Goal: Transaction & Acquisition: Book appointment/travel/reservation

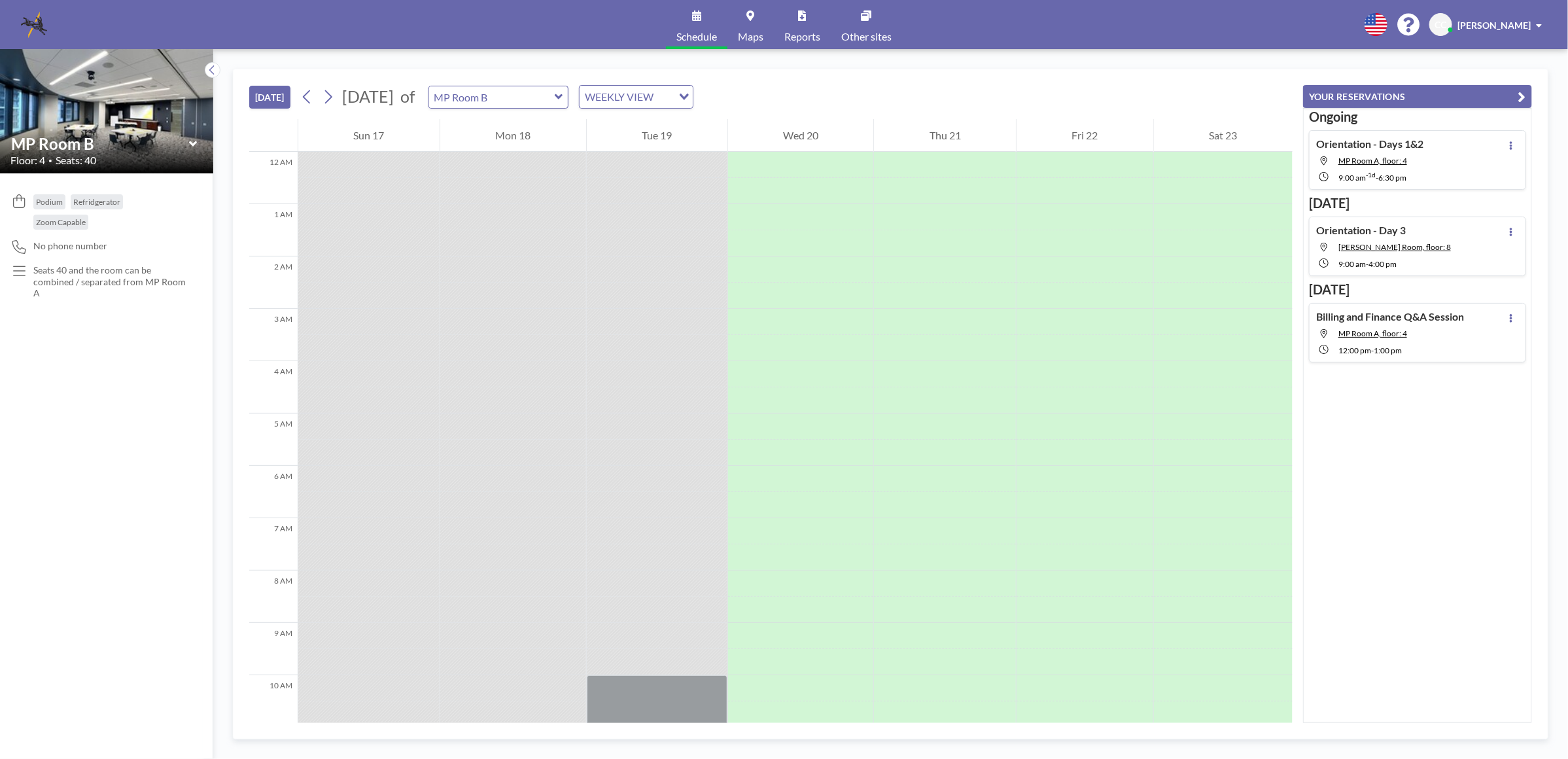
scroll to position [694, 0]
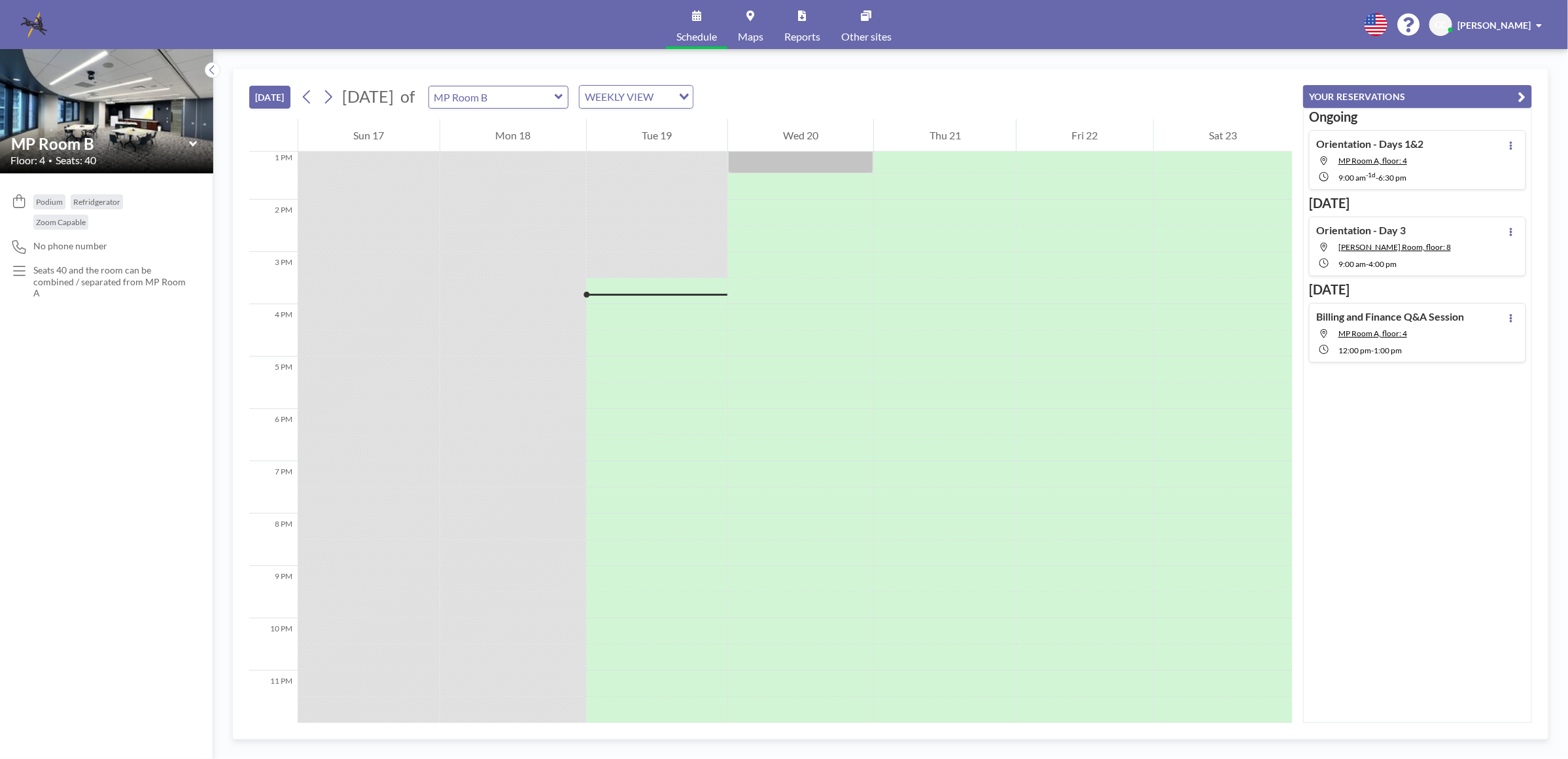
click at [563, 99] on icon at bounding box center [559, 97] width 8 height 13
type input "MP Room A"
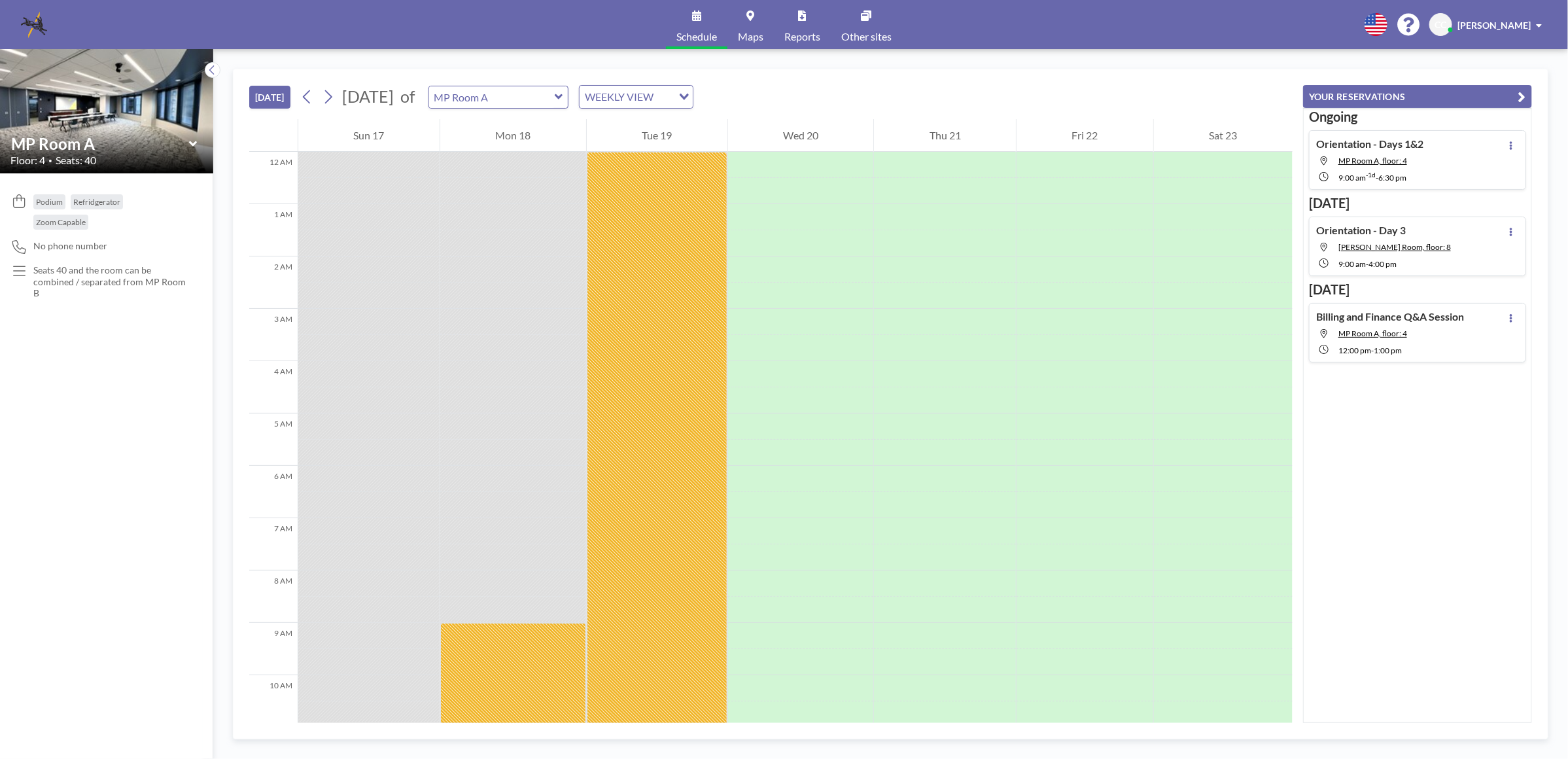
scroll to position [694, 0]
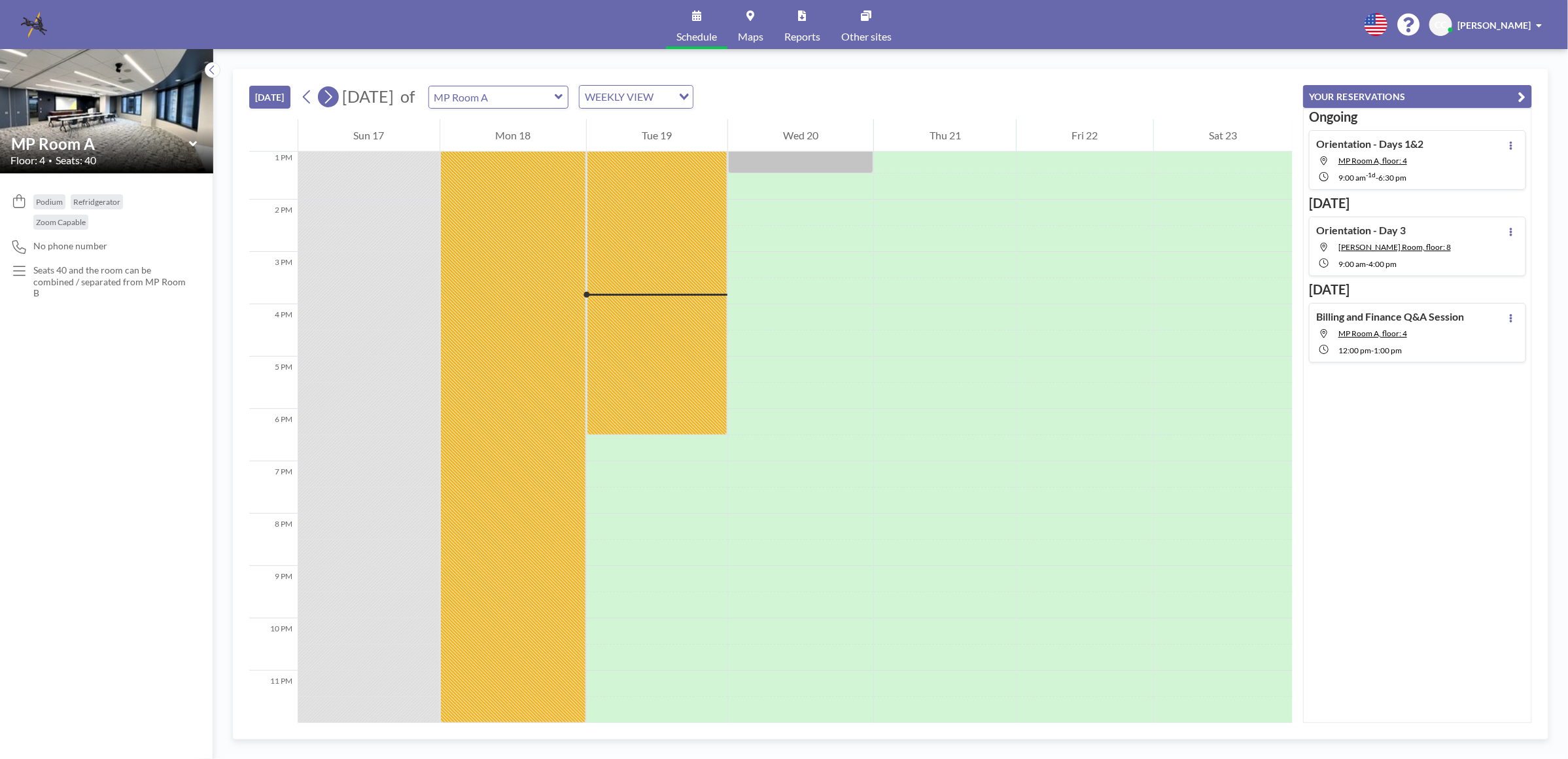
click at [333, 98] on icon at bounding box center [328, 97] width 7 height 14
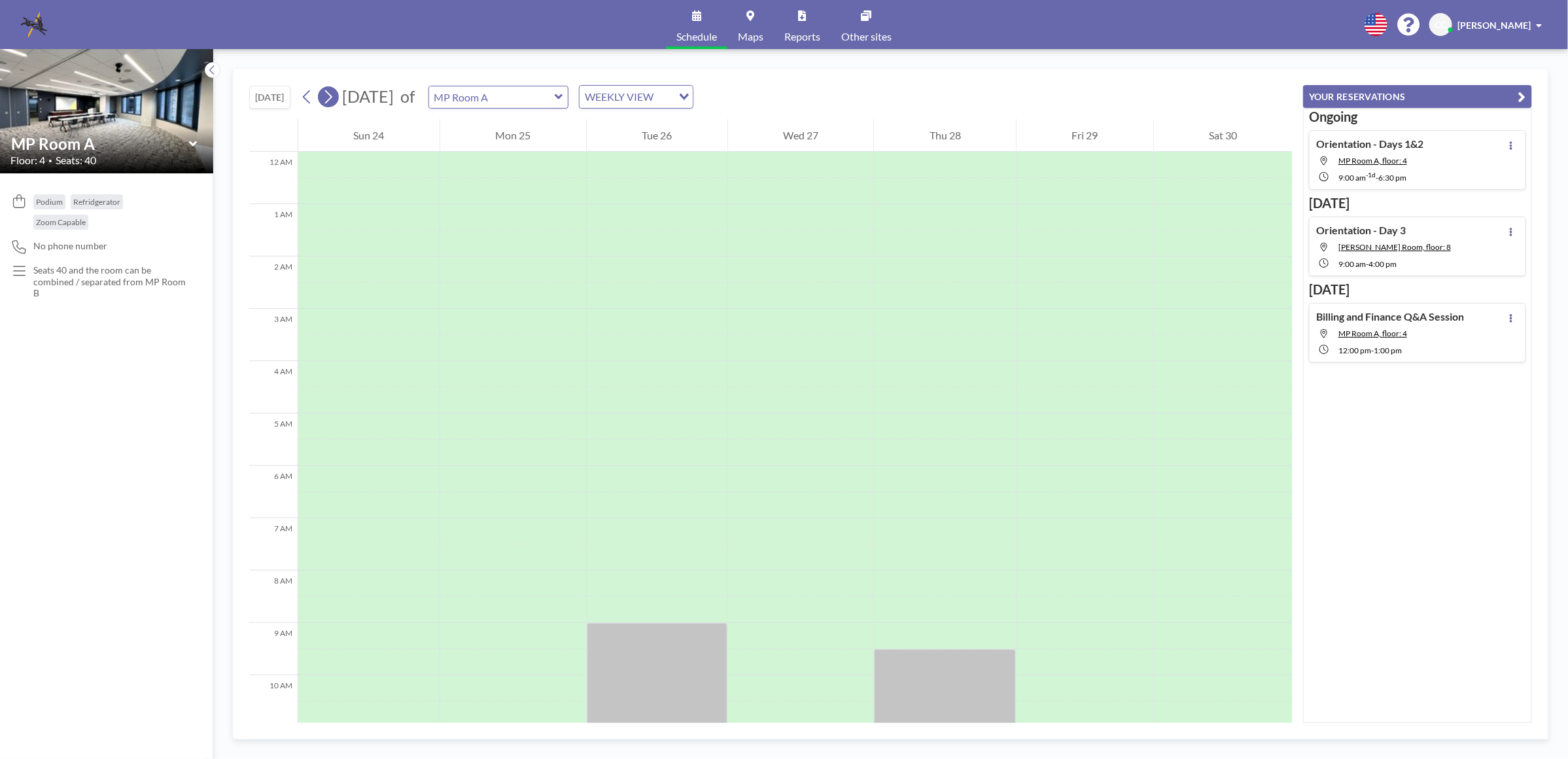
scroll to position [393, 0]
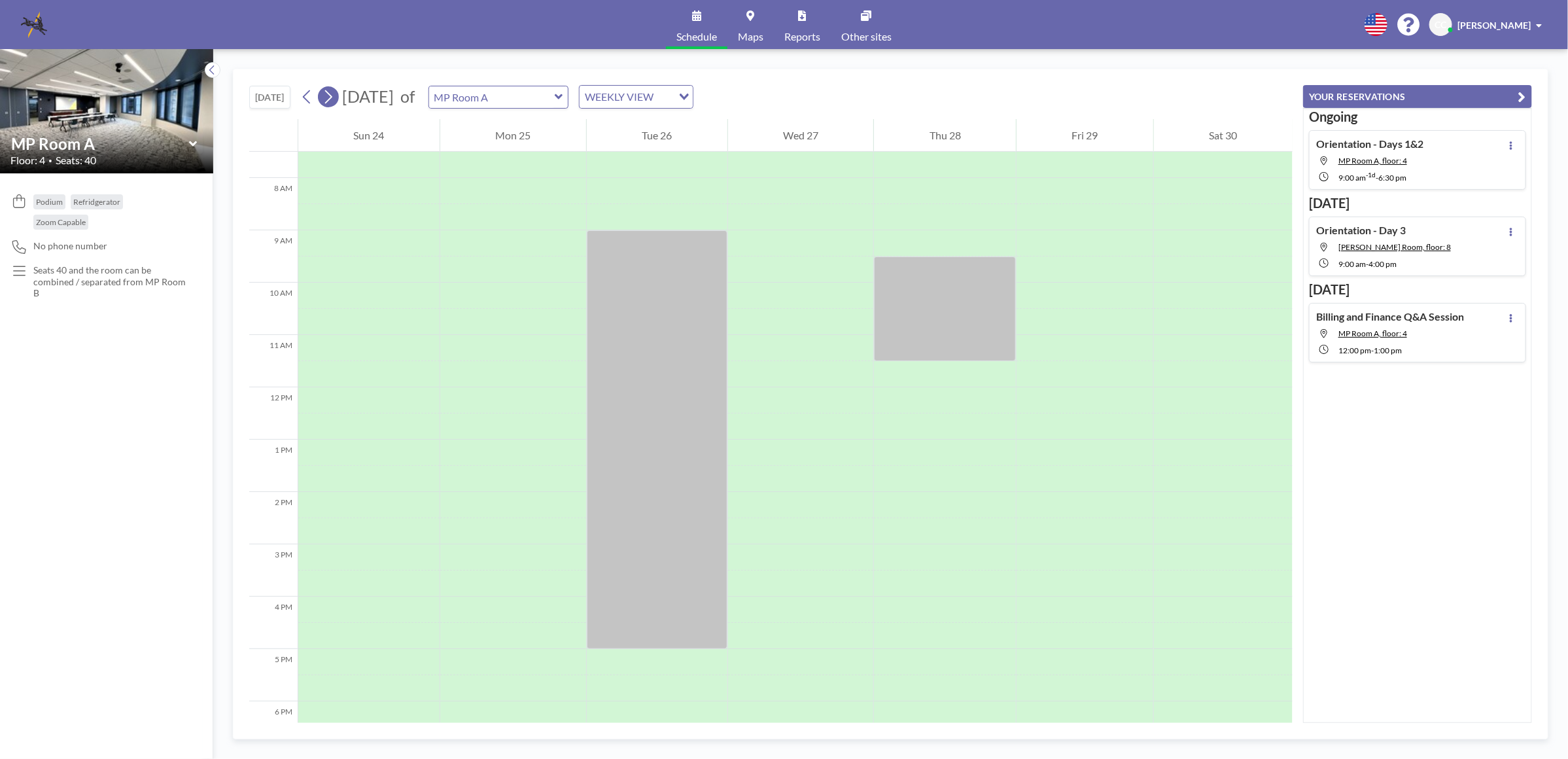
click at [333, 98] on icon at bounding box center [328, 97] width 7 height 14
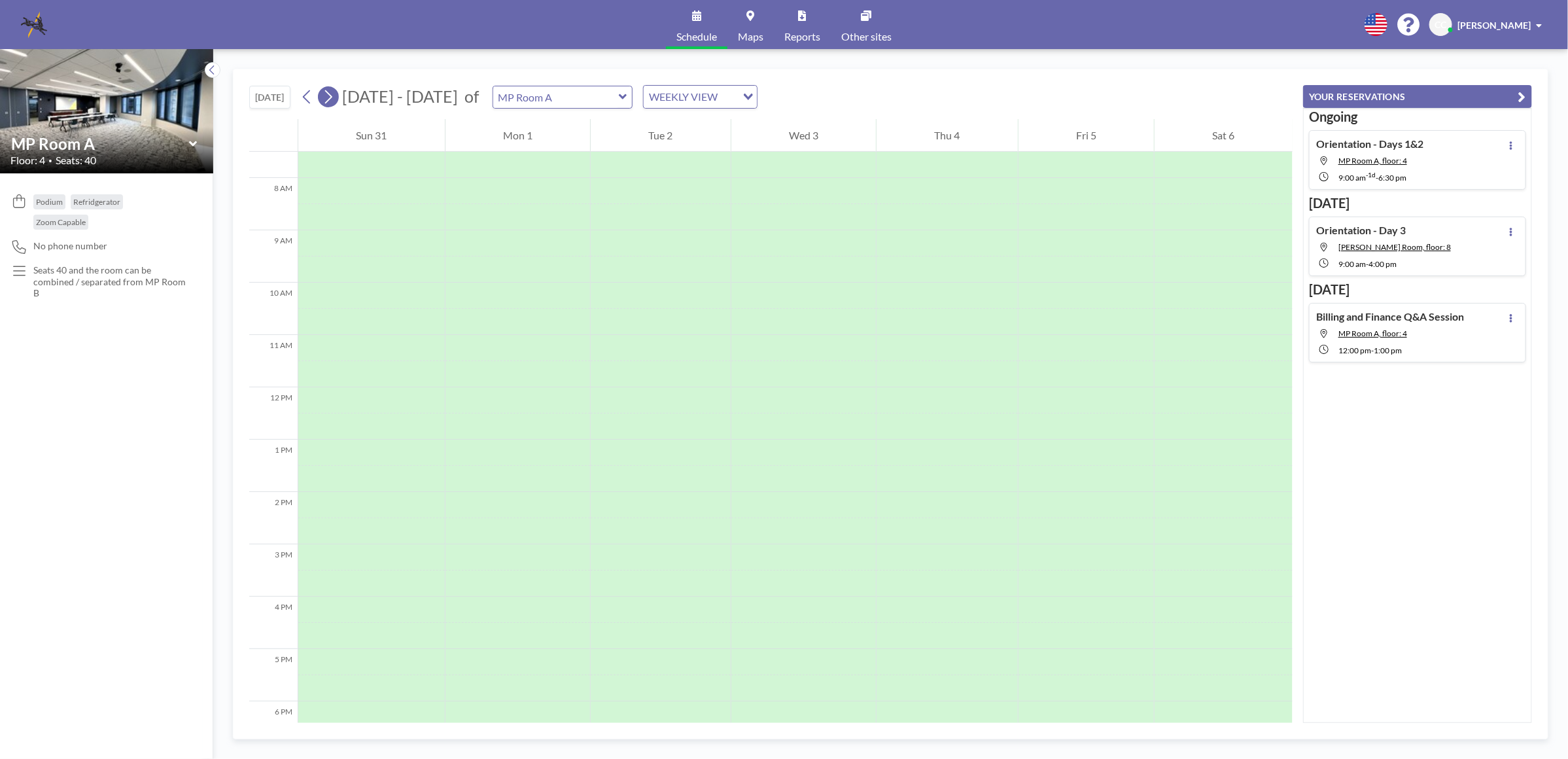
click at [333, 98] on icon at bounding box center [328, 97] width 7 height 14
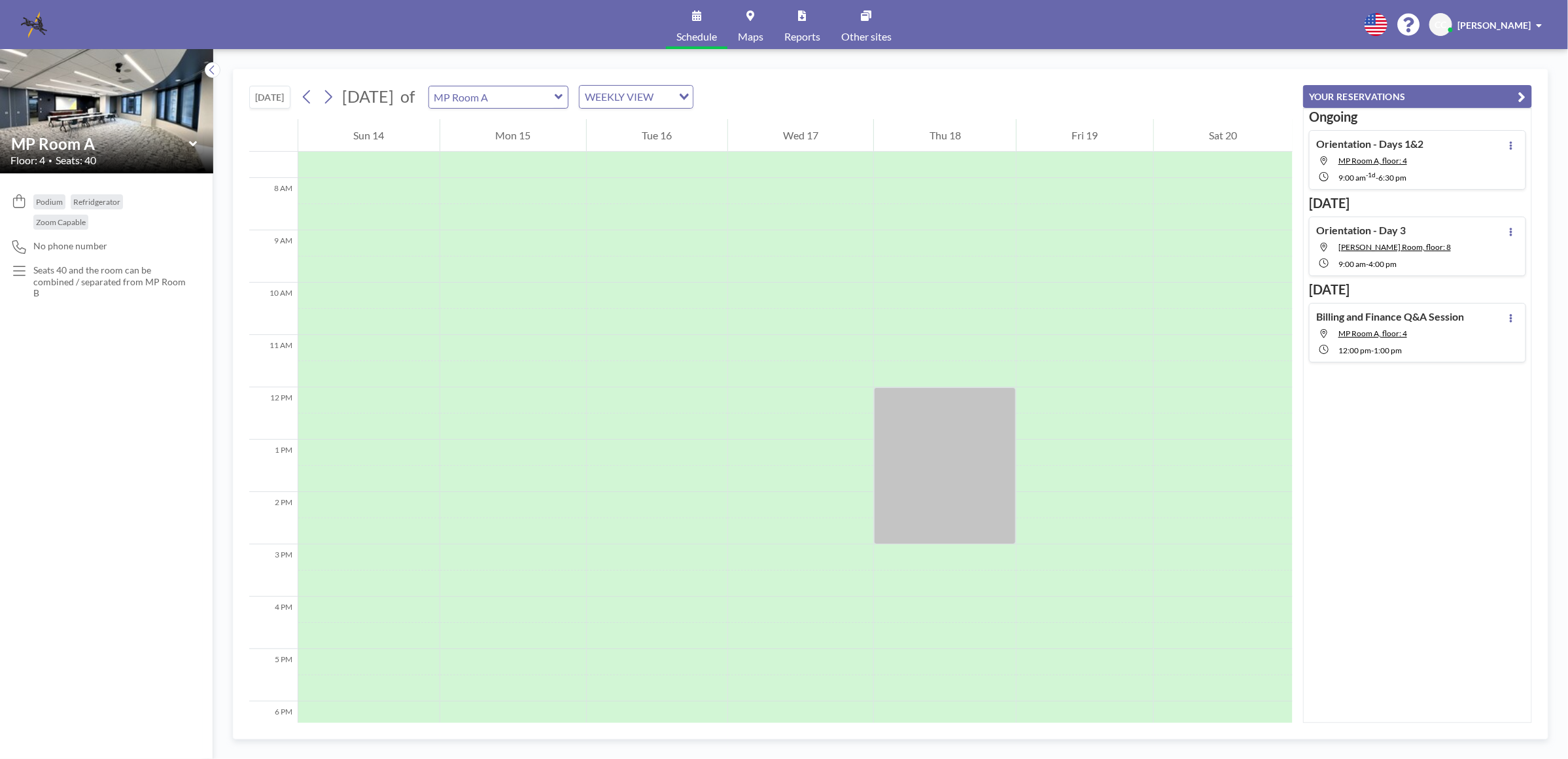
click at [563, 102] on icon at bounding box center [559, 97] width 8 height 13
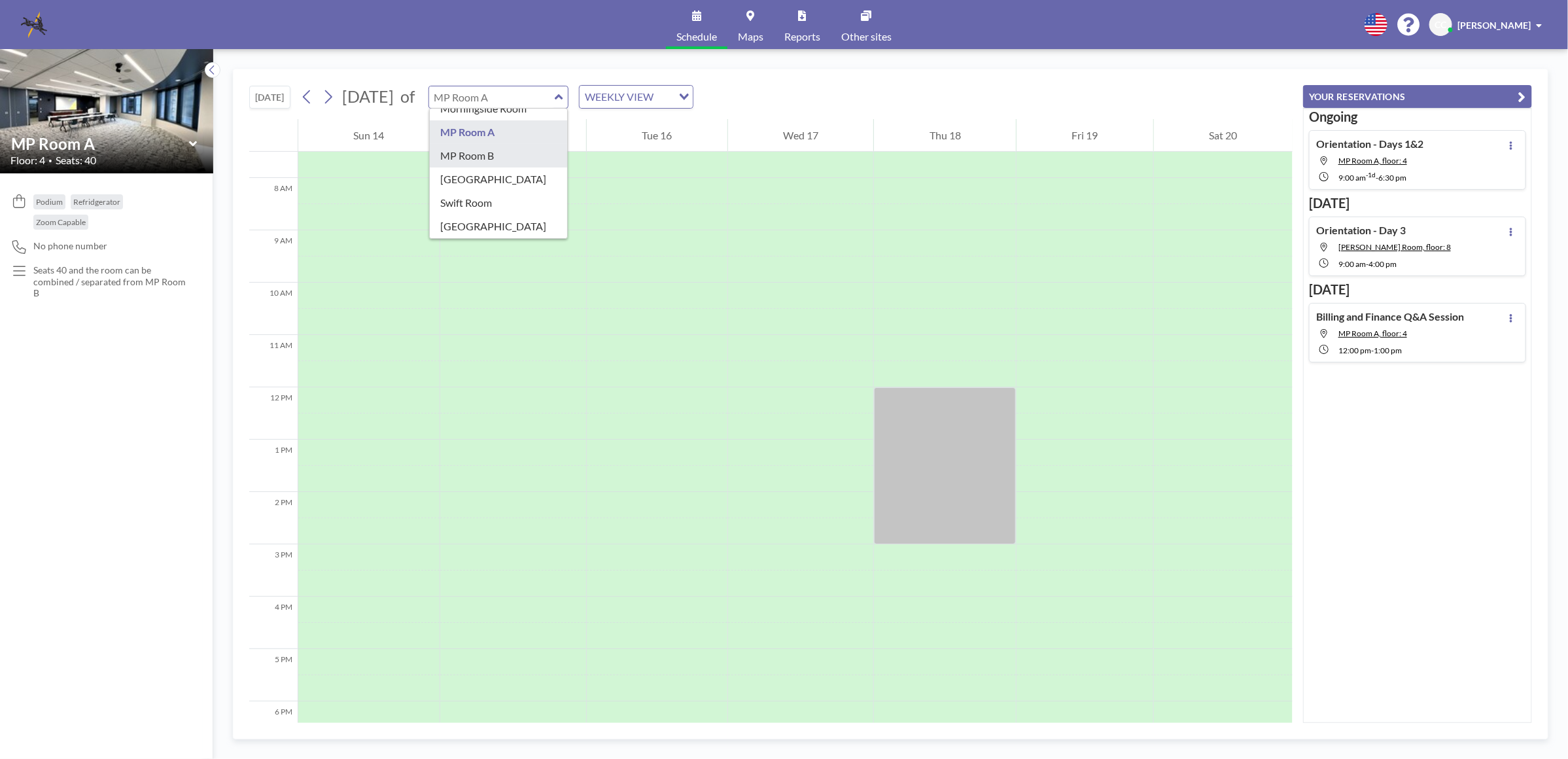
type input "MP Room B"
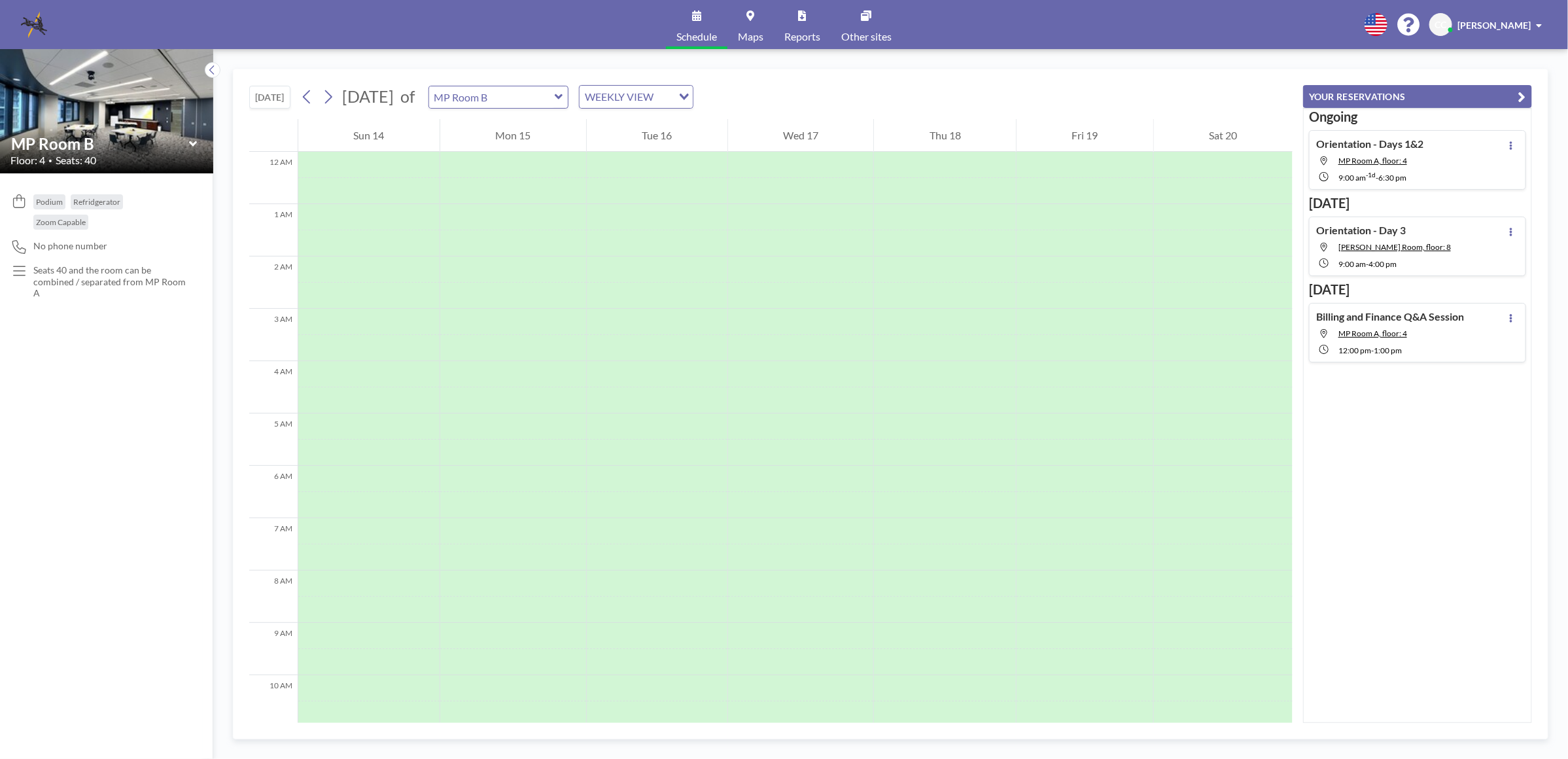
scroll to position [393, 0]
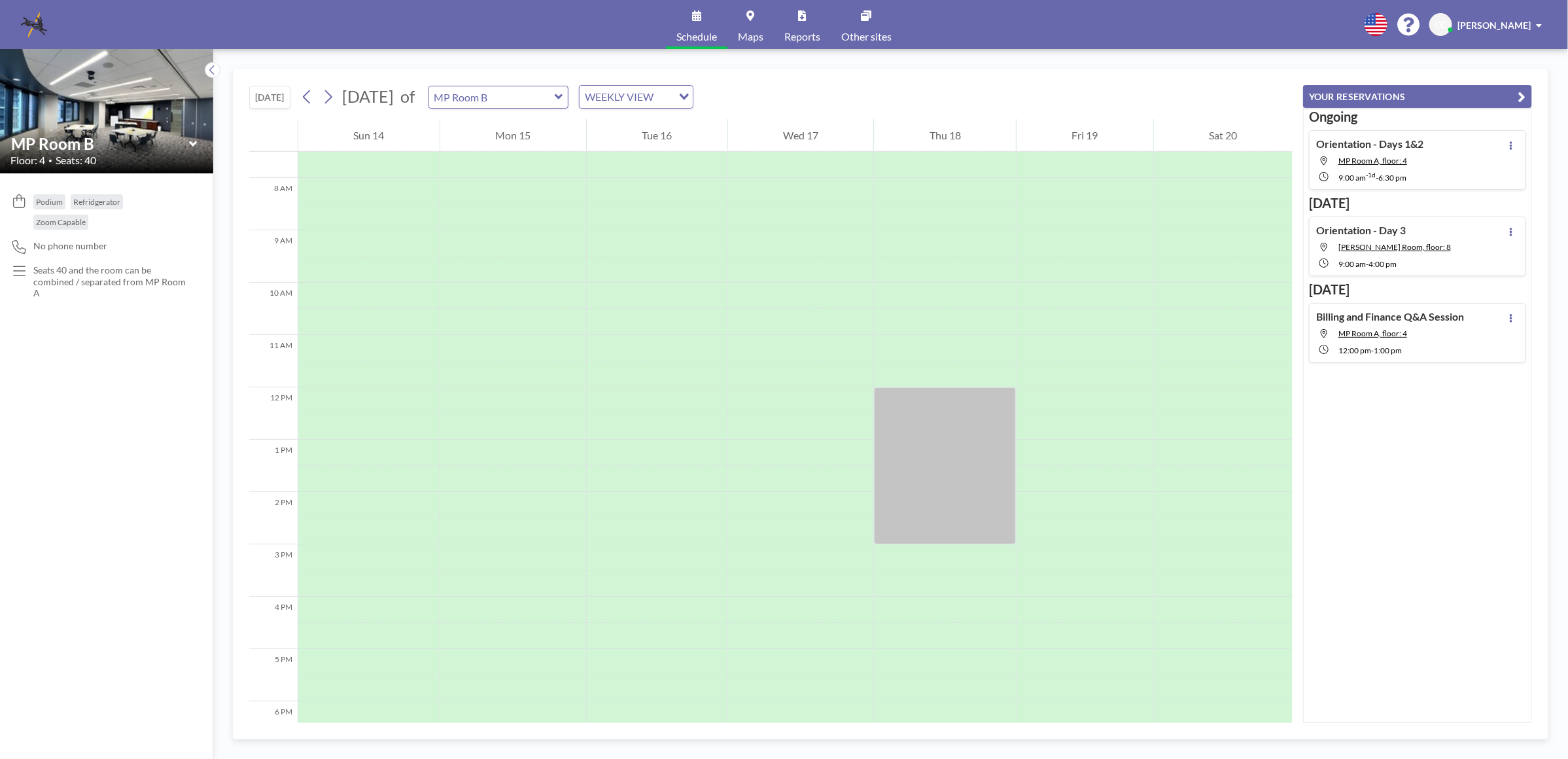
click at [563, 102] on icon at bounding box center [559, 97] width 8 height 13
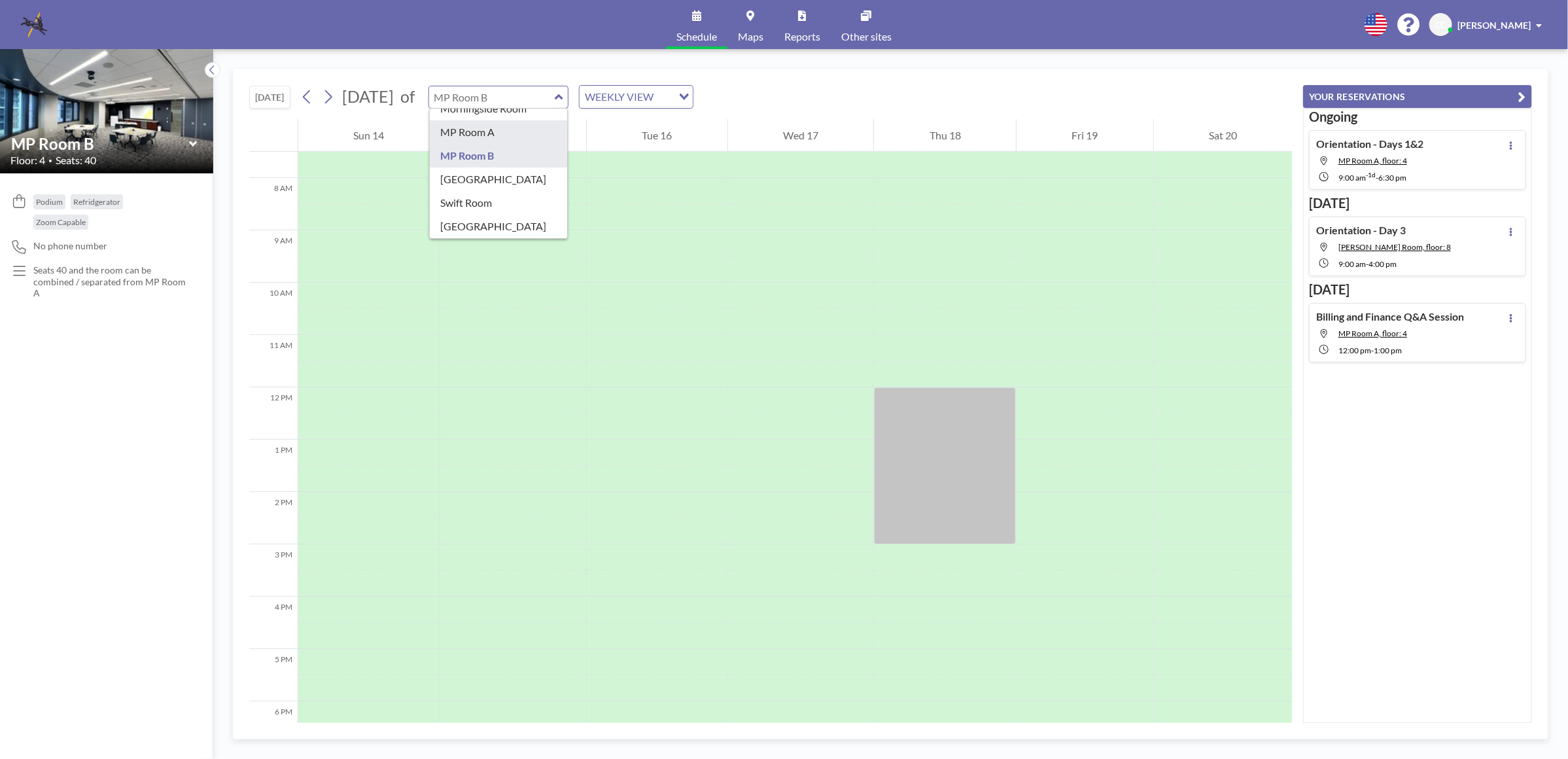
type input "MP Room A"
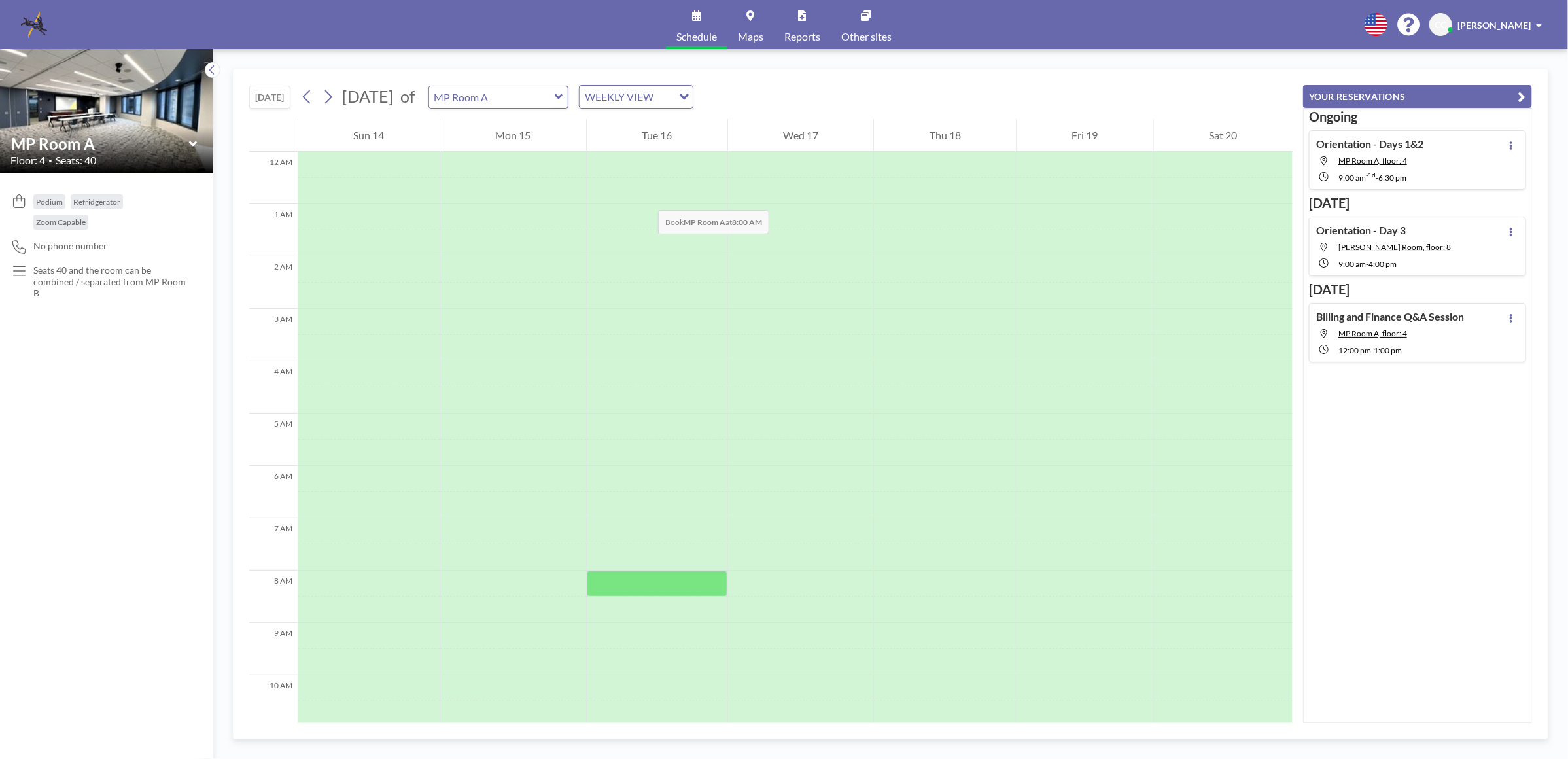
scroll to position [393, 0]
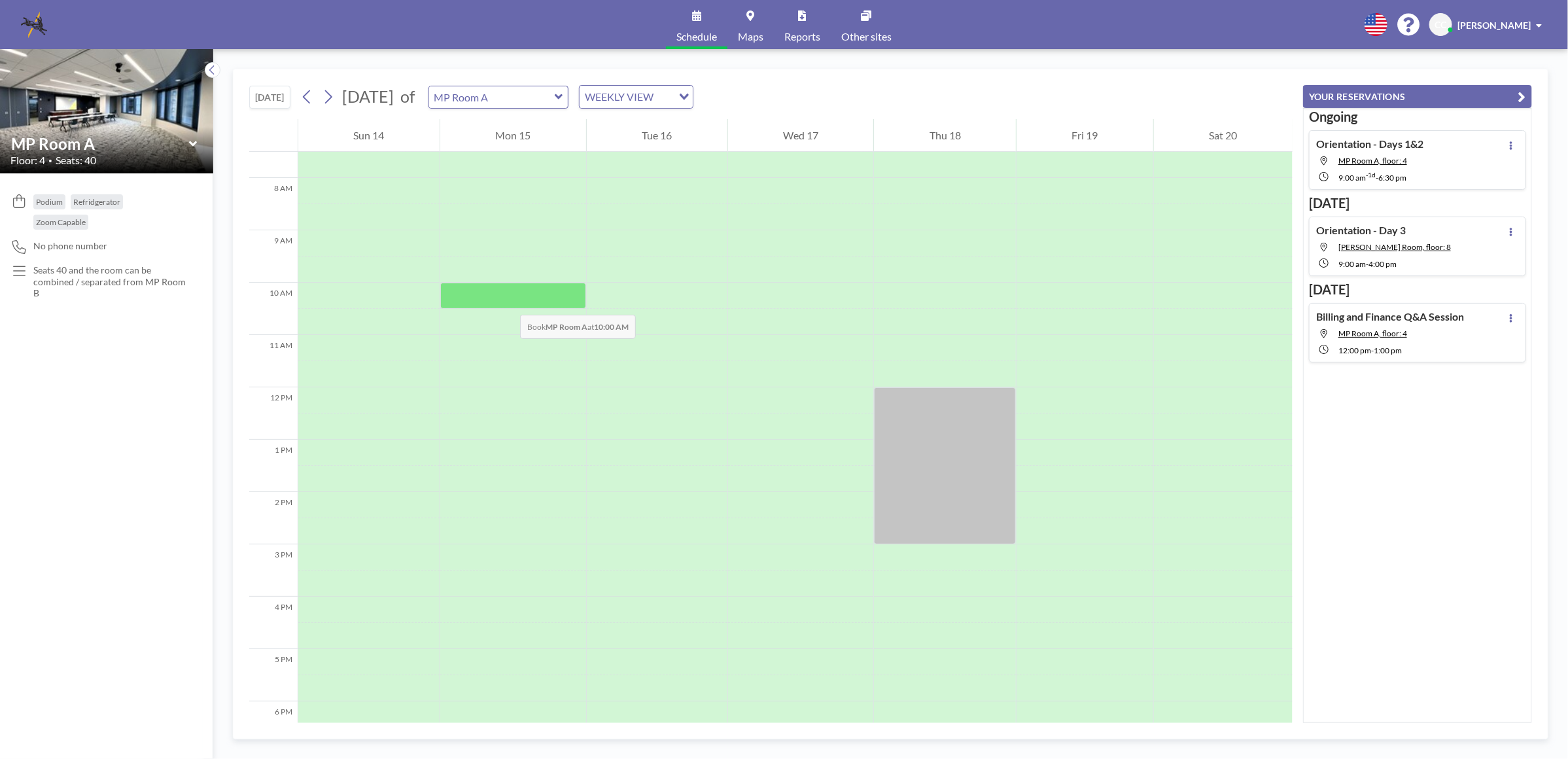
click at [507, 302] on div at bounding box center [513, 295] width 146 height 26
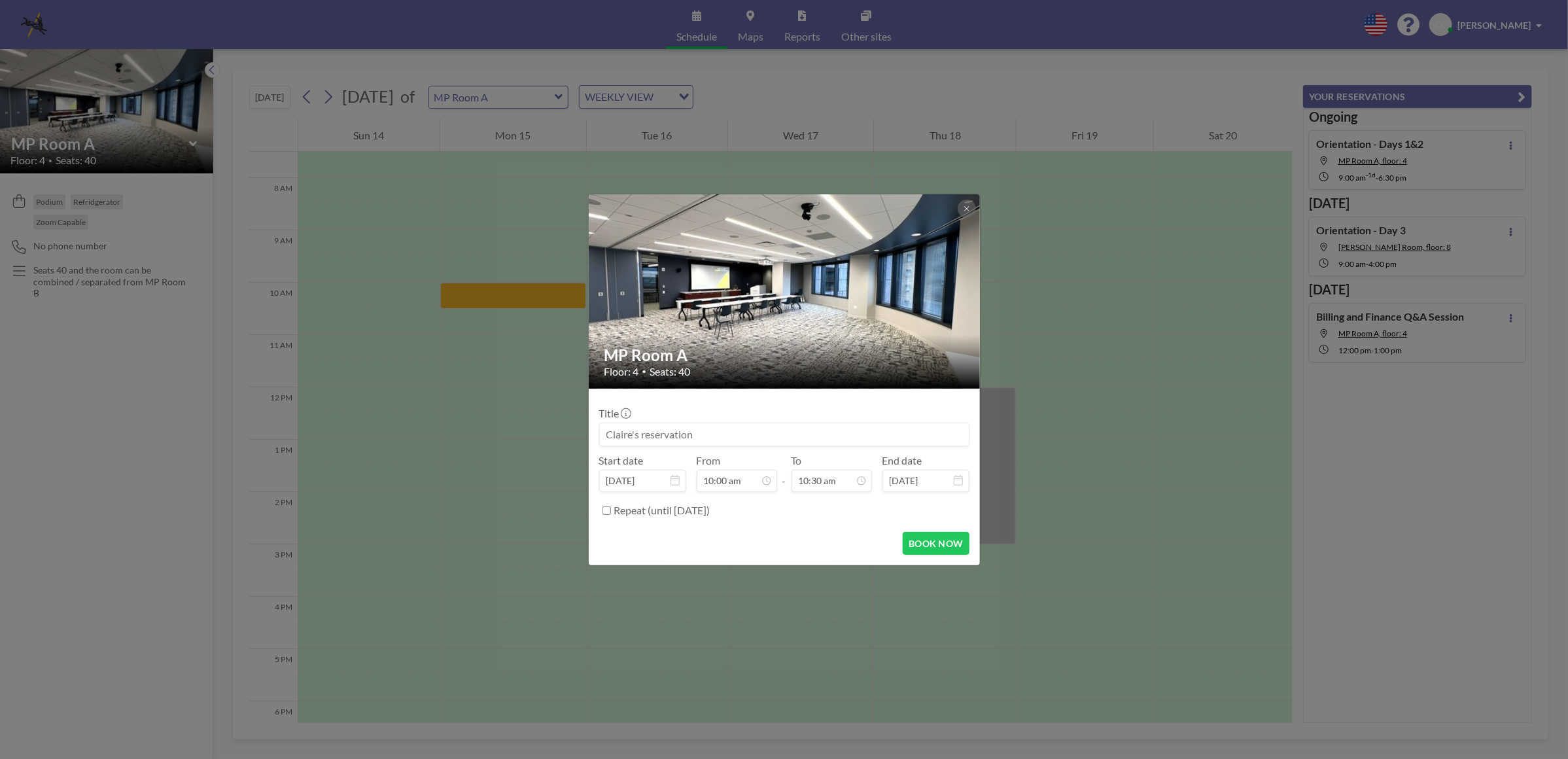
click at [667, 440] on input at bounding box center [784, 434] width 369 height 22
type input "F"
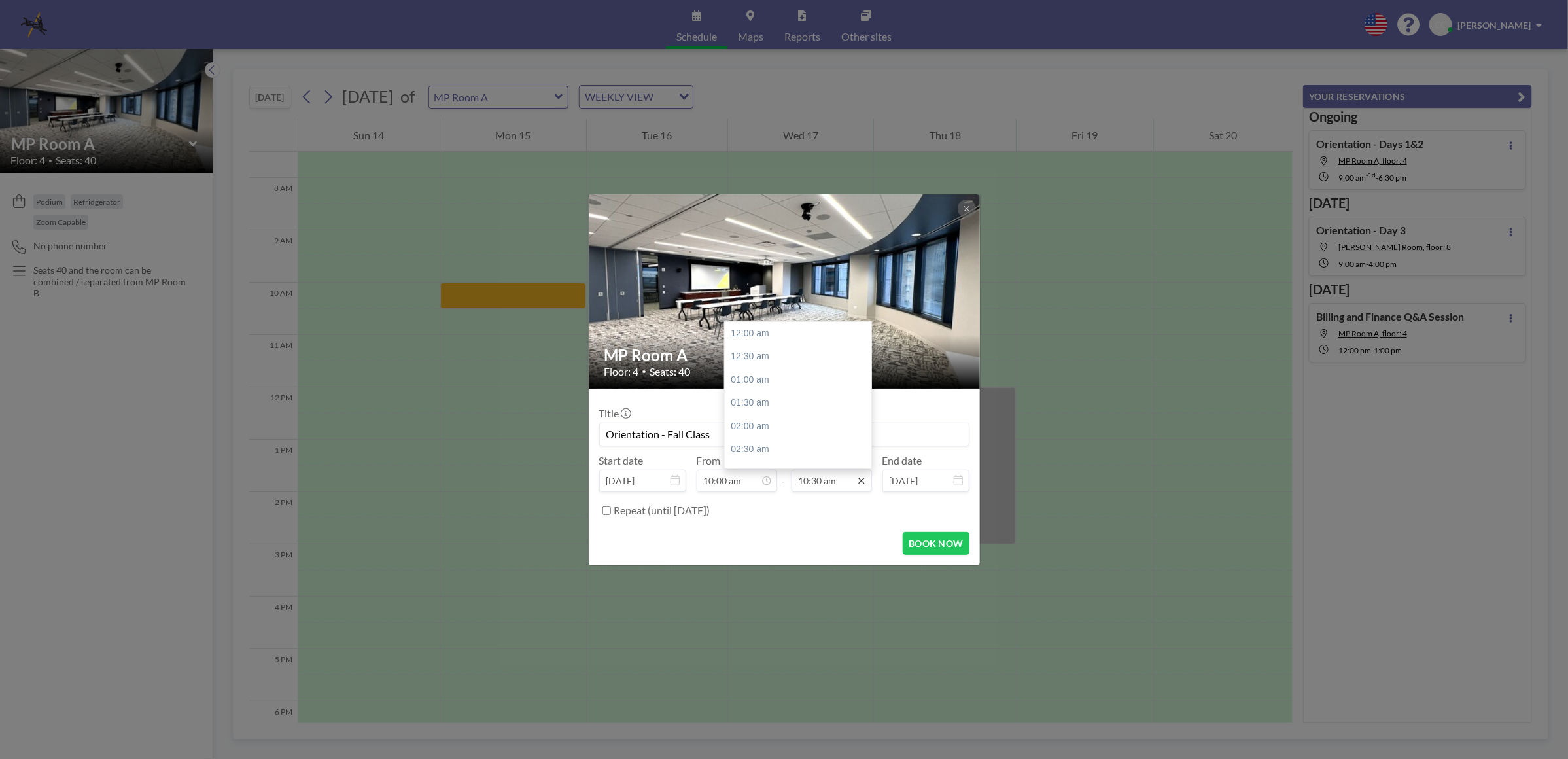
scroll to position [489, 0]
type input "Orientation - Fall Class"
click at [862, 482] on icon at bounding box center [861, 480] width 6 height 6
click at [774, 358] on div "06:00 pm" at bounding box center [802, 356] width 154 height 24
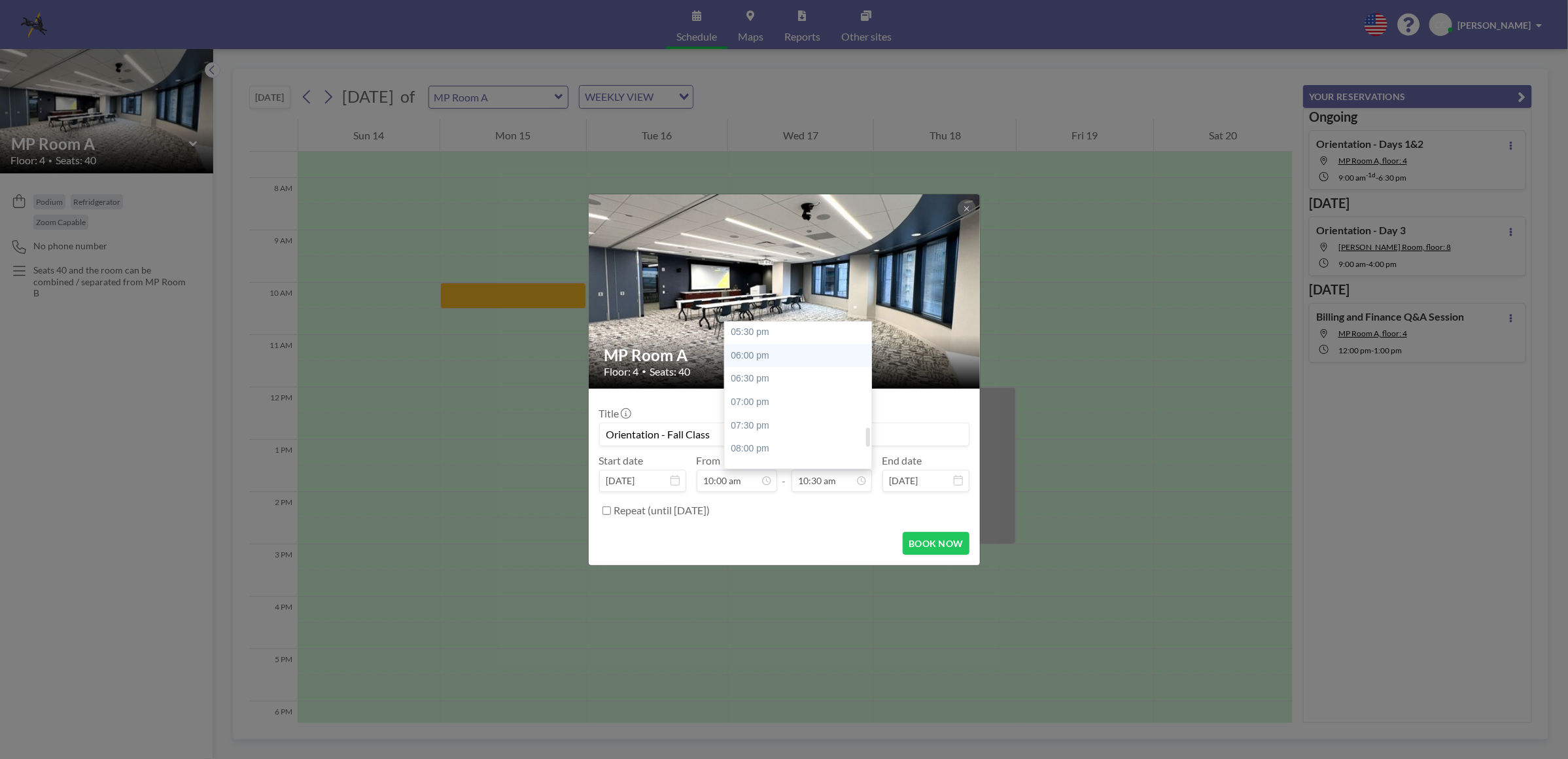
type input "06:00 pm"
click at [957, 478] on icon at bounding box center [958, 480] width 9 height 11
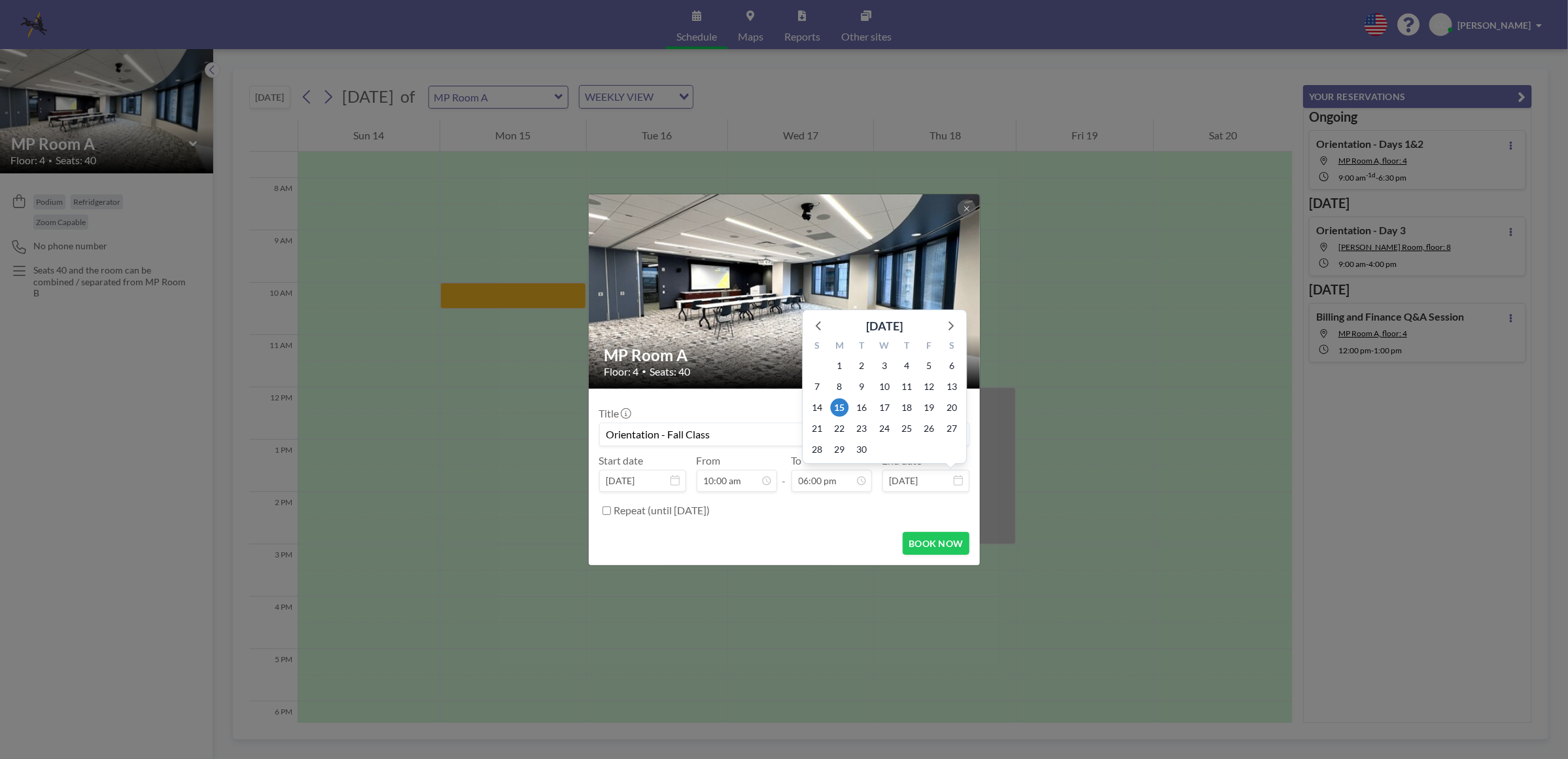
click at [959, 486] on input "[DATE]" at bounding box center [926, 481] width 87 height 22
click at [883, 413] on span "17" at bounding box center [884, 408] width 18 height 18
type input "[DATE]"
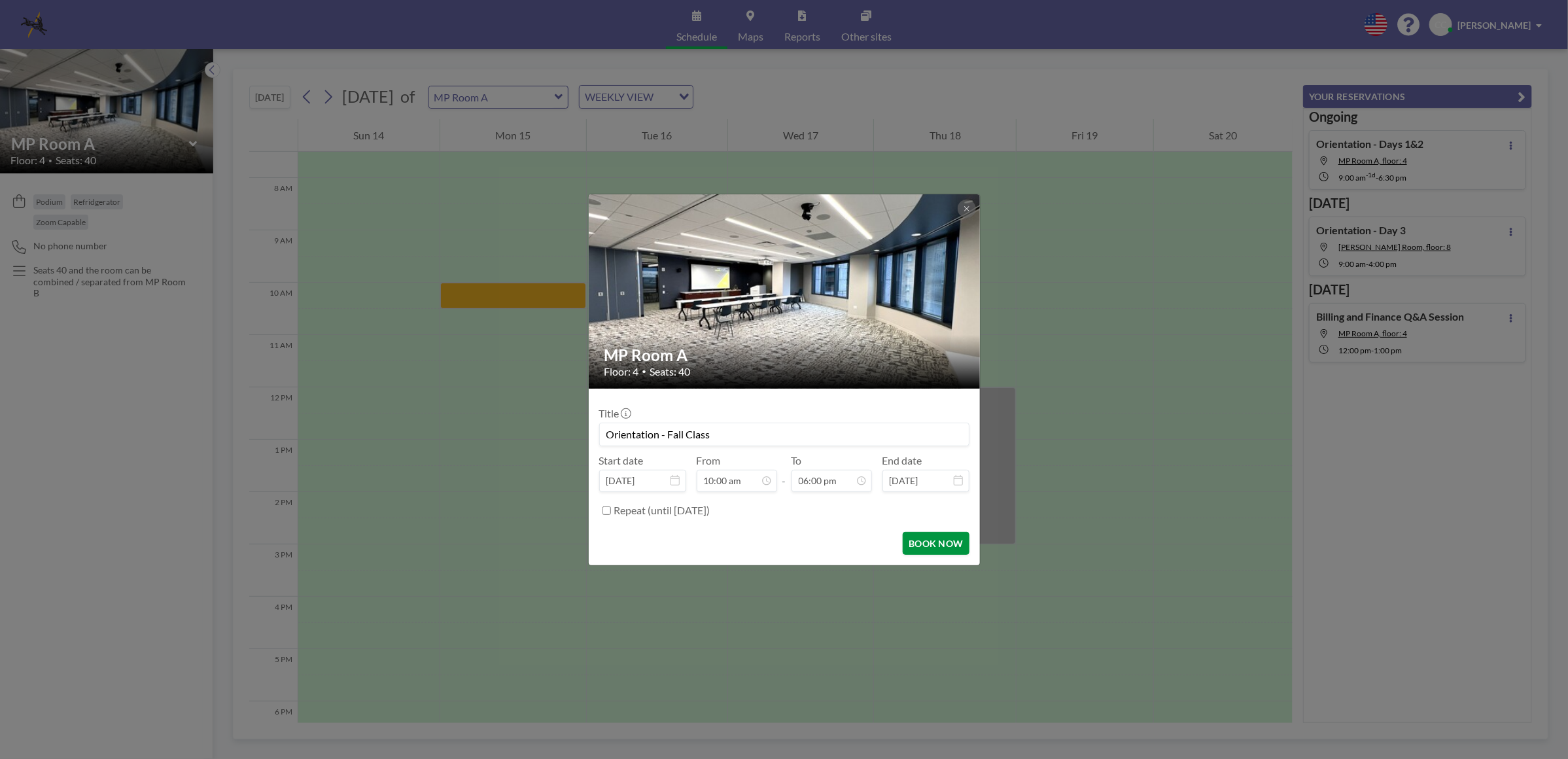
click at [930, 543] on button "BOOK NOW" at bounding box center [936, 543] width 66 height 23
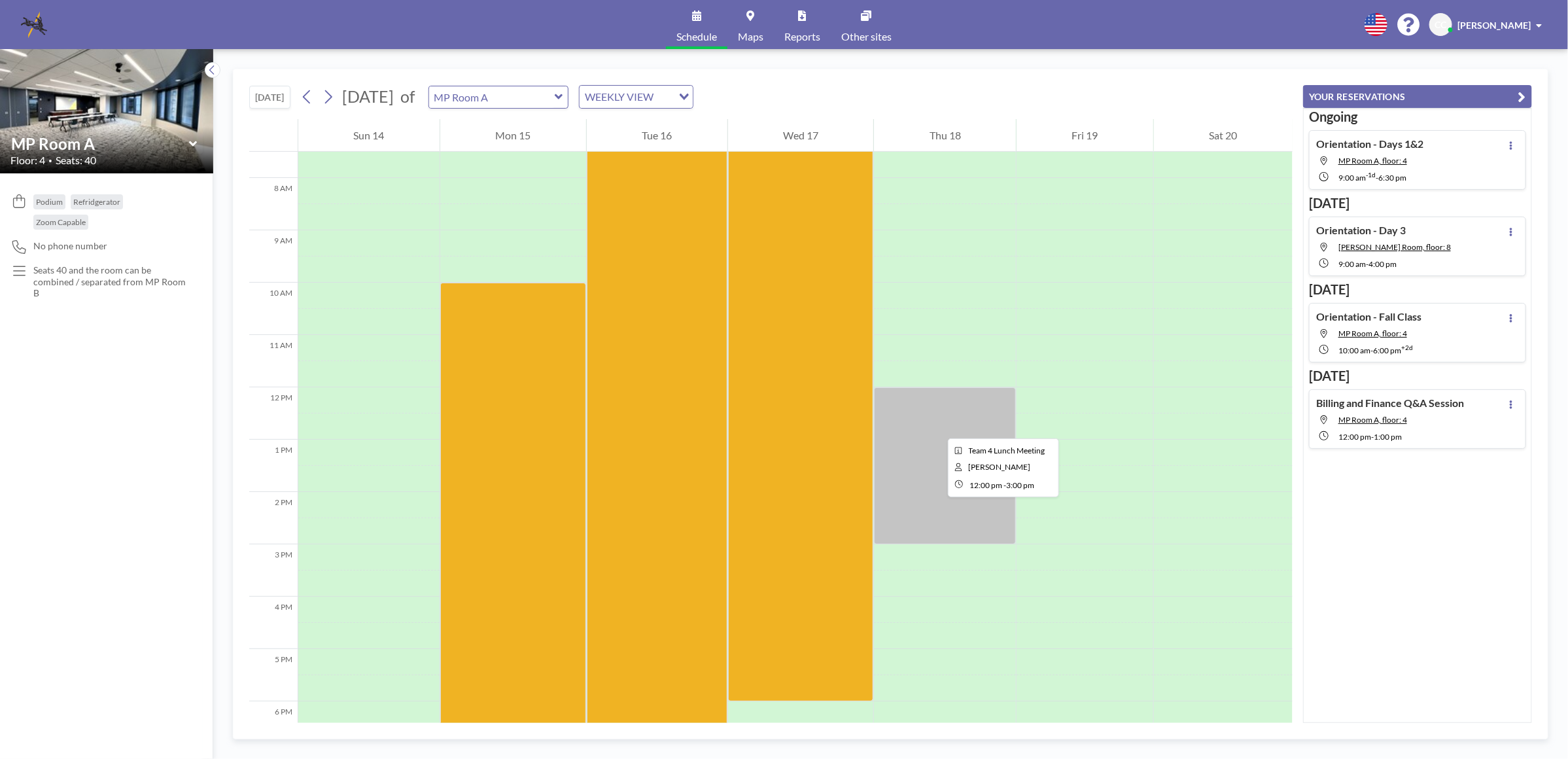
drag, startPoint x: 938, startPoint y: 426, endPoint x: 1112, endPoint y: 71, distance: 395.3
click at [1112, 71] on div "[DATE] [DATE] of MP Room A WEEKLY VIEW Loading..." at bounding box center [771, 94] width 1043 height 50
click at [562, 97] on icon at bounding box center [558, 97] width 8 height 5
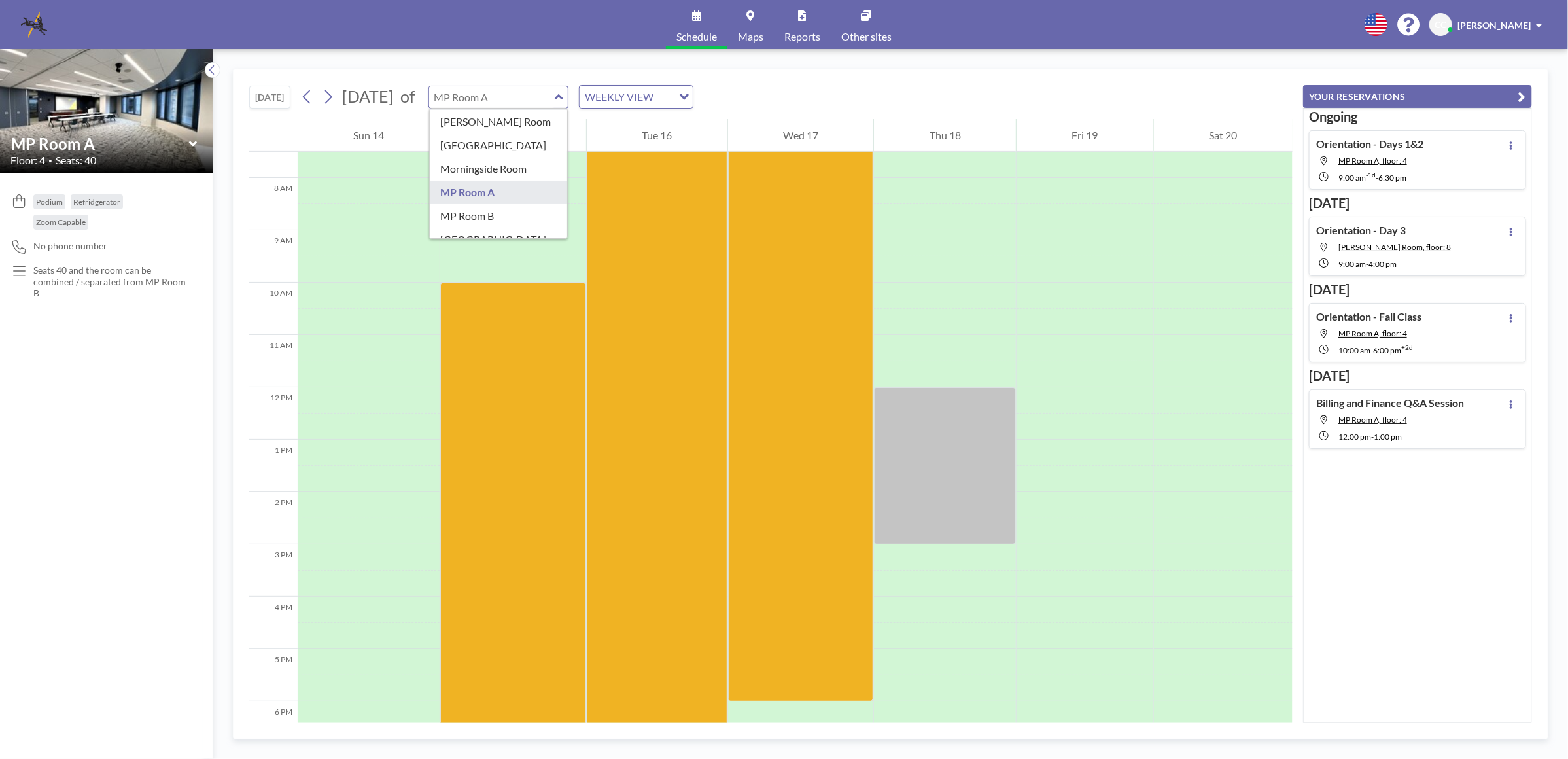
scroll to position [231, 0]
type input "MP Room B"
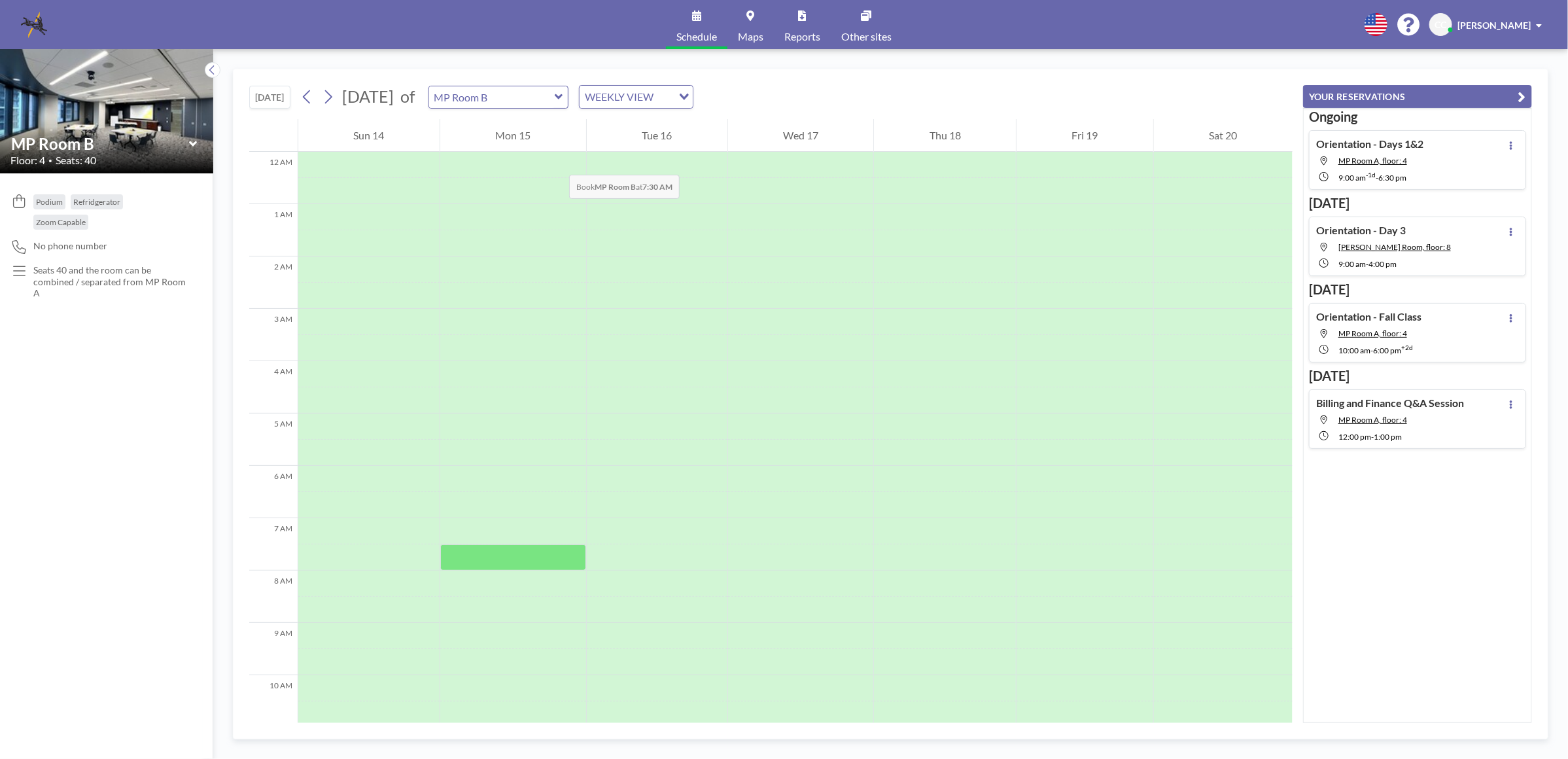
scroll to position [393, 0]
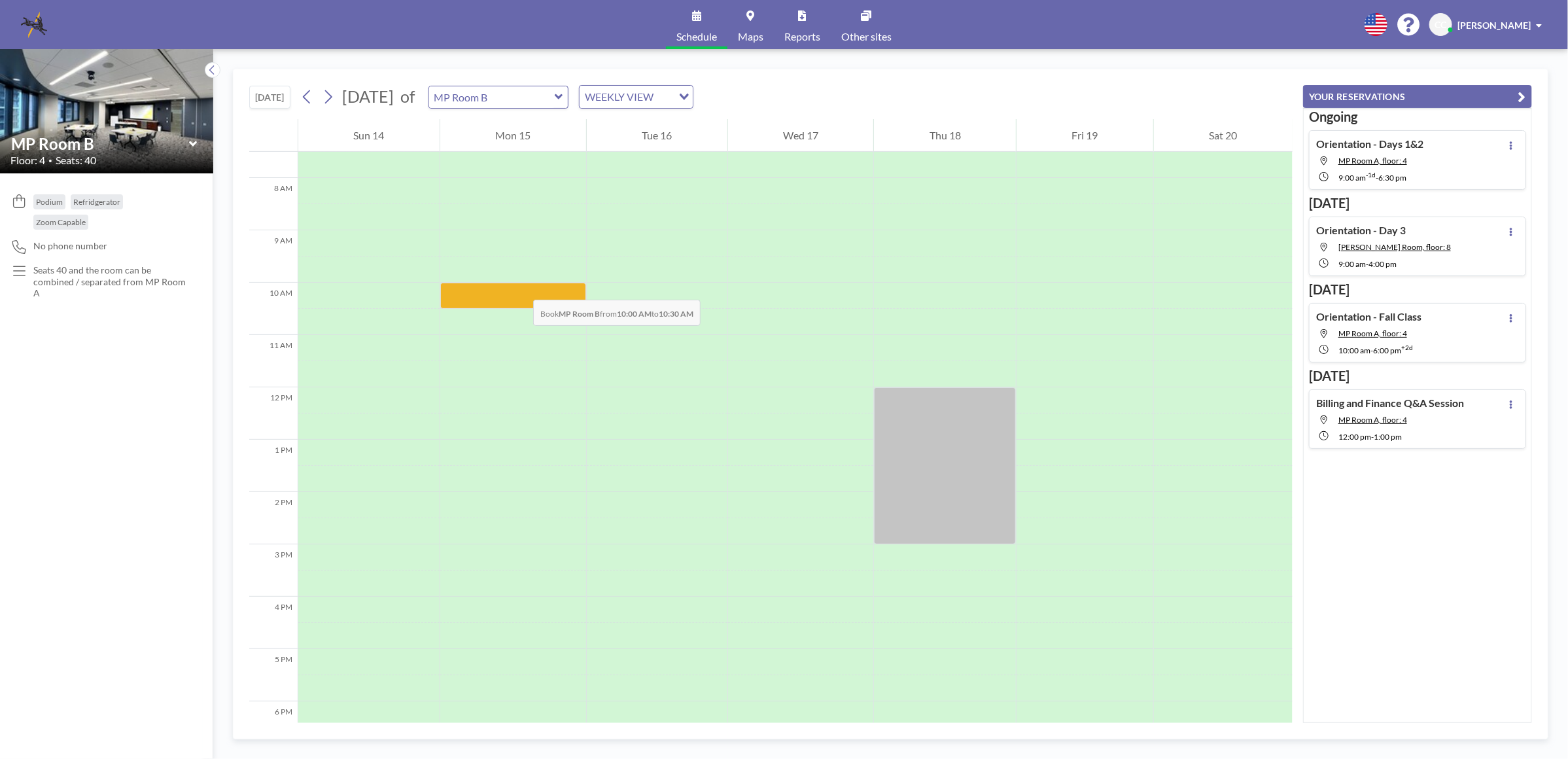
click at [520, 286] on div at bounding box center [513, 295] width 146 height 26
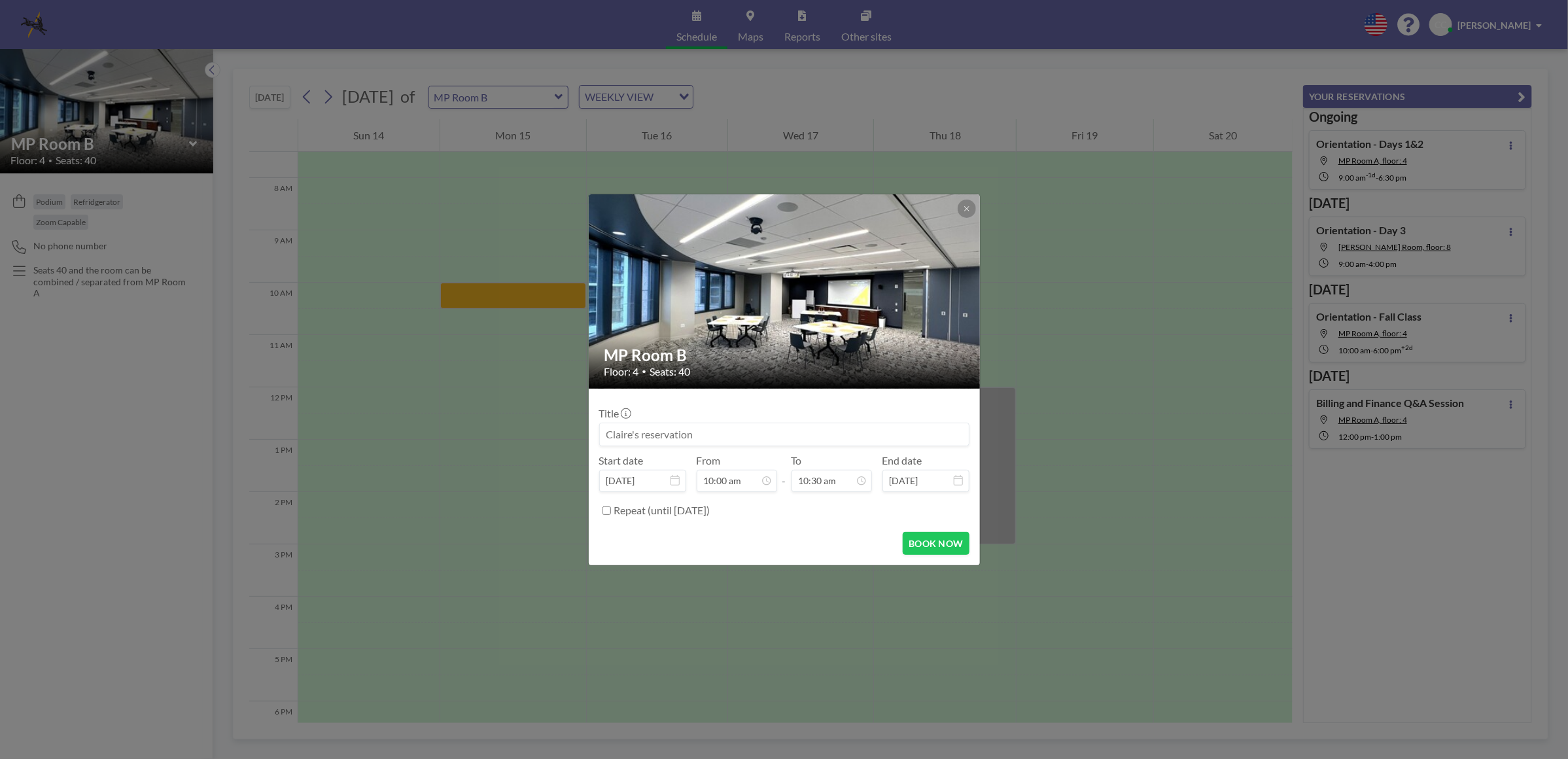
click at [646, 426] on input at bounding box center [784, 434] width 369 height 22
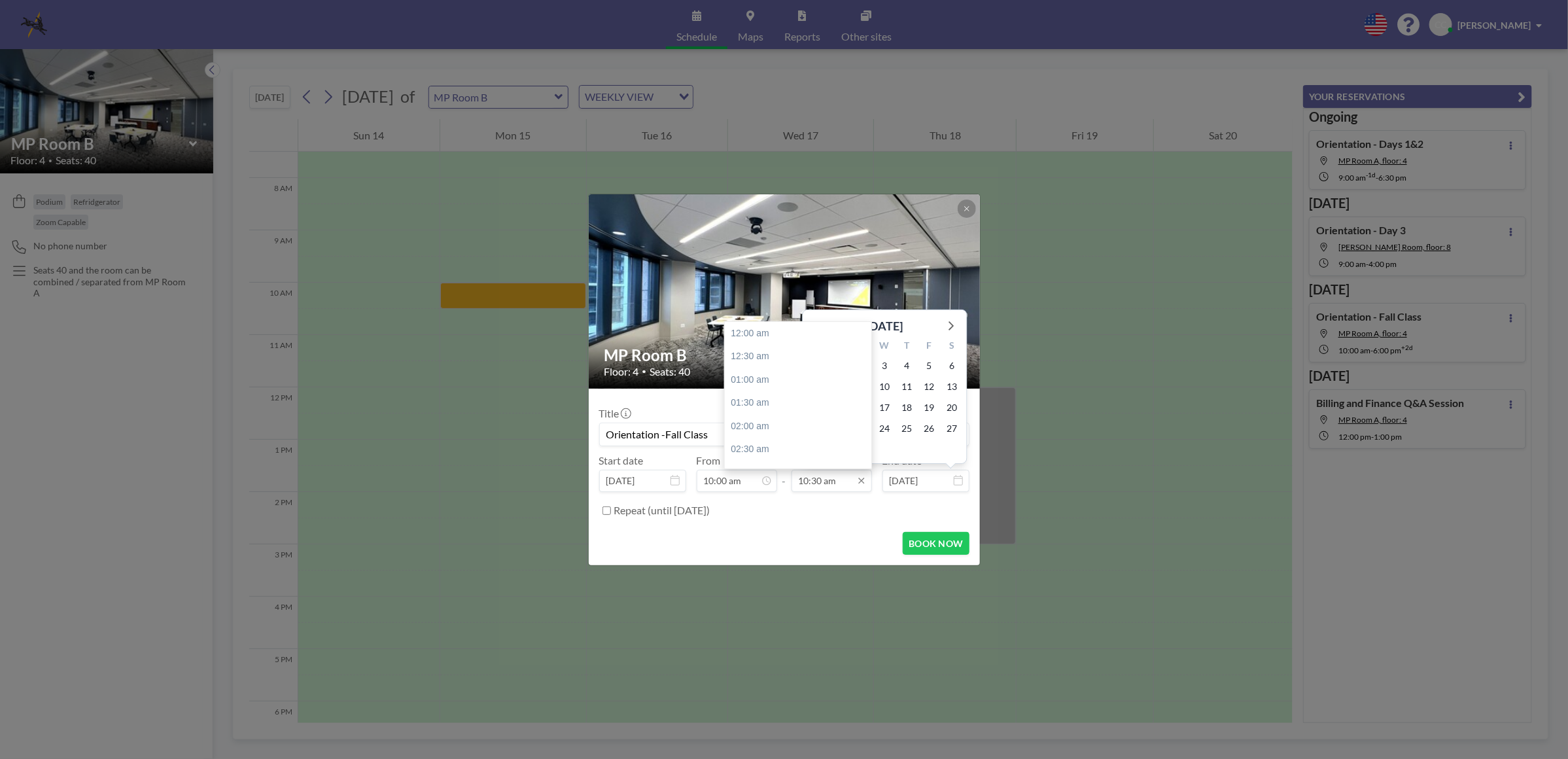
scroll to position [489, 0]
type input "Orientation -Fall Class"
click at [844, 482] on input "10:30 am" at bounding box center [831, 481] width 81 height 22
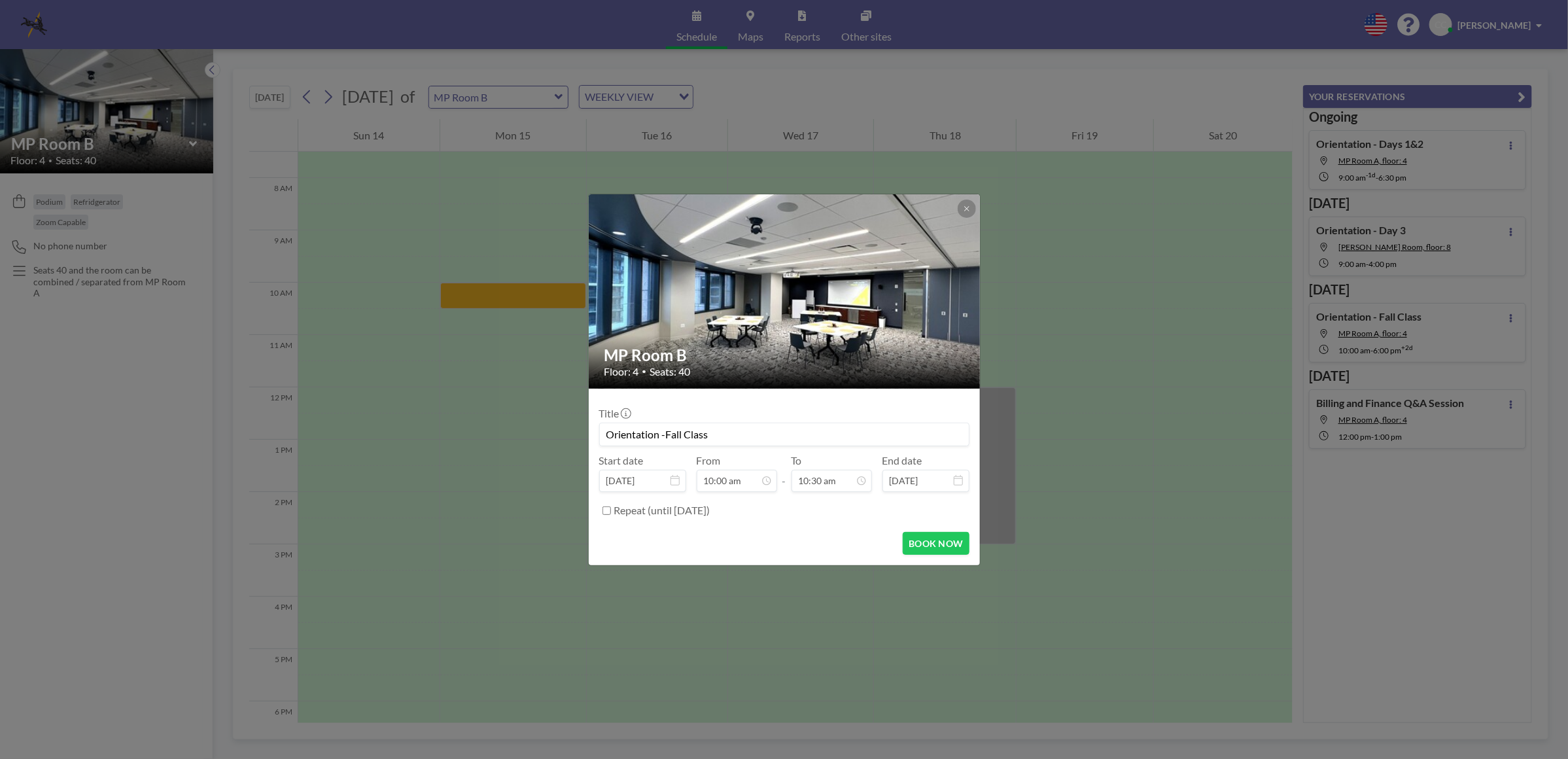
drag, startPoint x: 844, startPoint y: 482, endPoint x: 782, endPoint y: 482, distance: 62.0
click at [782, 482] on div "Start date [DATE] From 10:00 am - To 10:30 am 12:00 am 12:30 am 01:00 am 01:30 …" at bounding box center [784, 473] width 370 height 38
click at [775, 355] on div "06:00 pm" at bounding box center [802, 356] width 154 height 24
type input "06:00 pm"
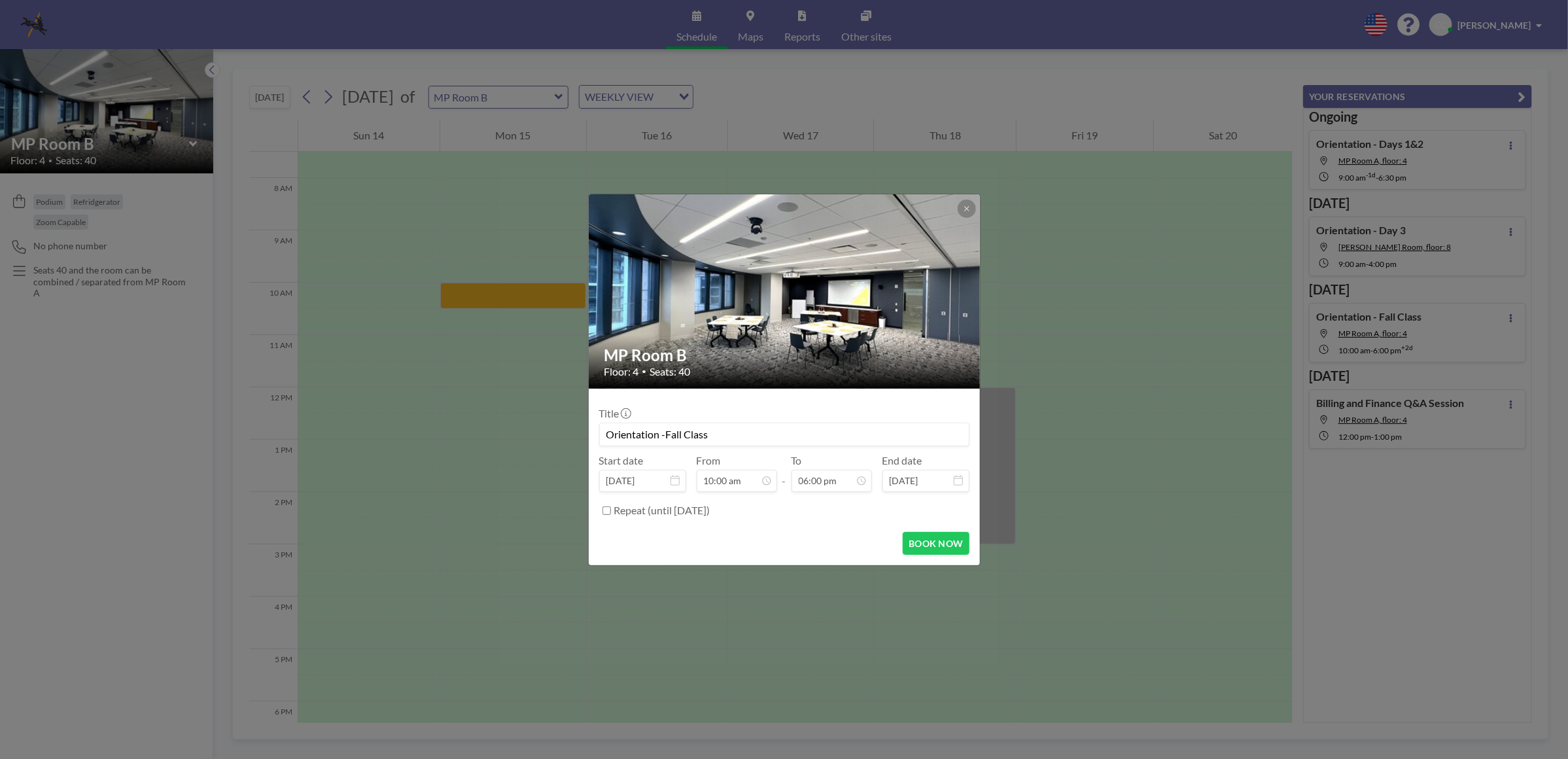
click at [954, 481] on icon at bounding box center [958, 480] width 9 height 11
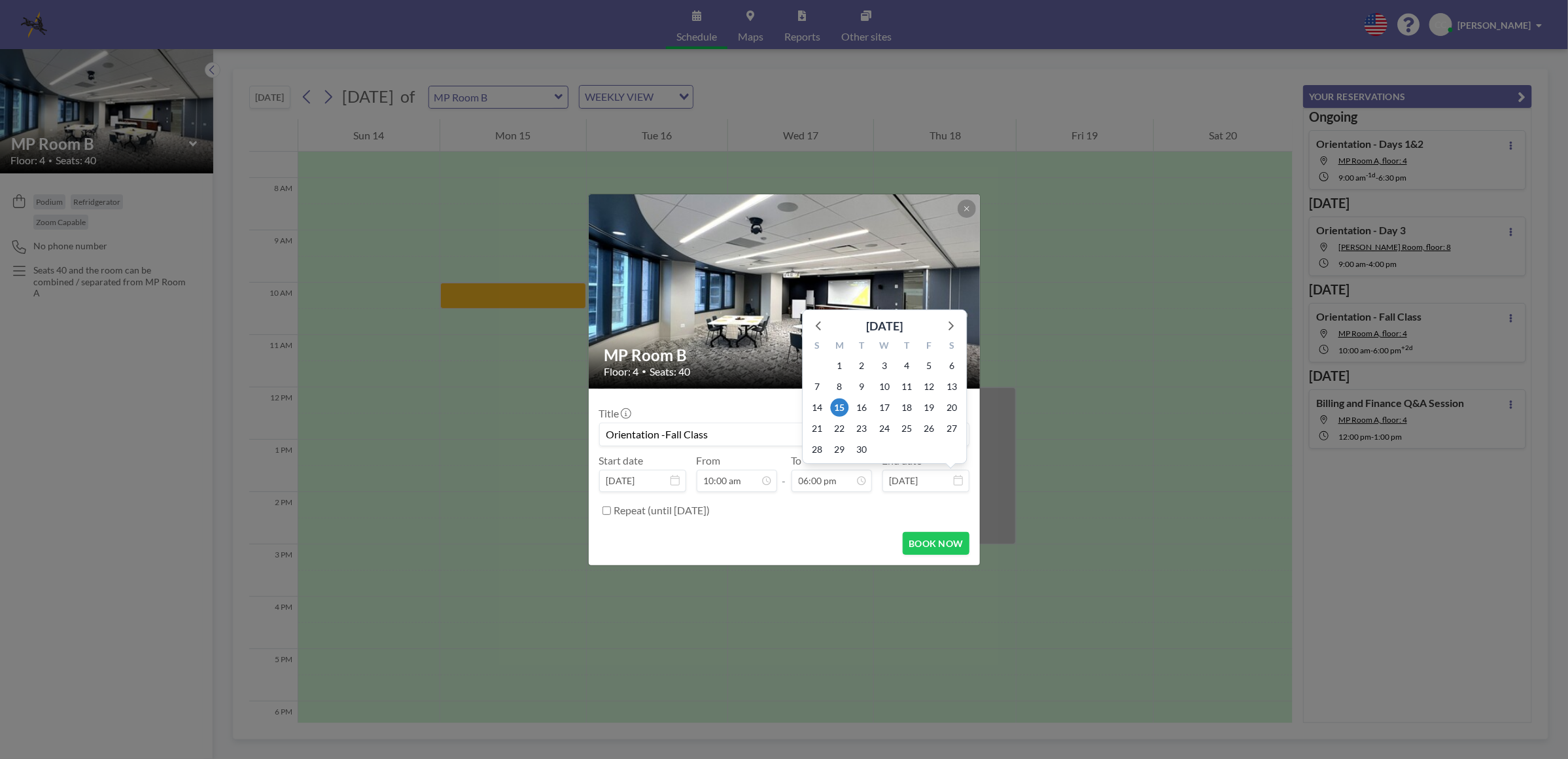
click at [931, 485] on input "[DATE]" at bounding box center [926, 481] width 87 height 22
click at [879, 407] on span "17" at bounding box center [884, 408] width 18 height 18
type input "[DATE]"
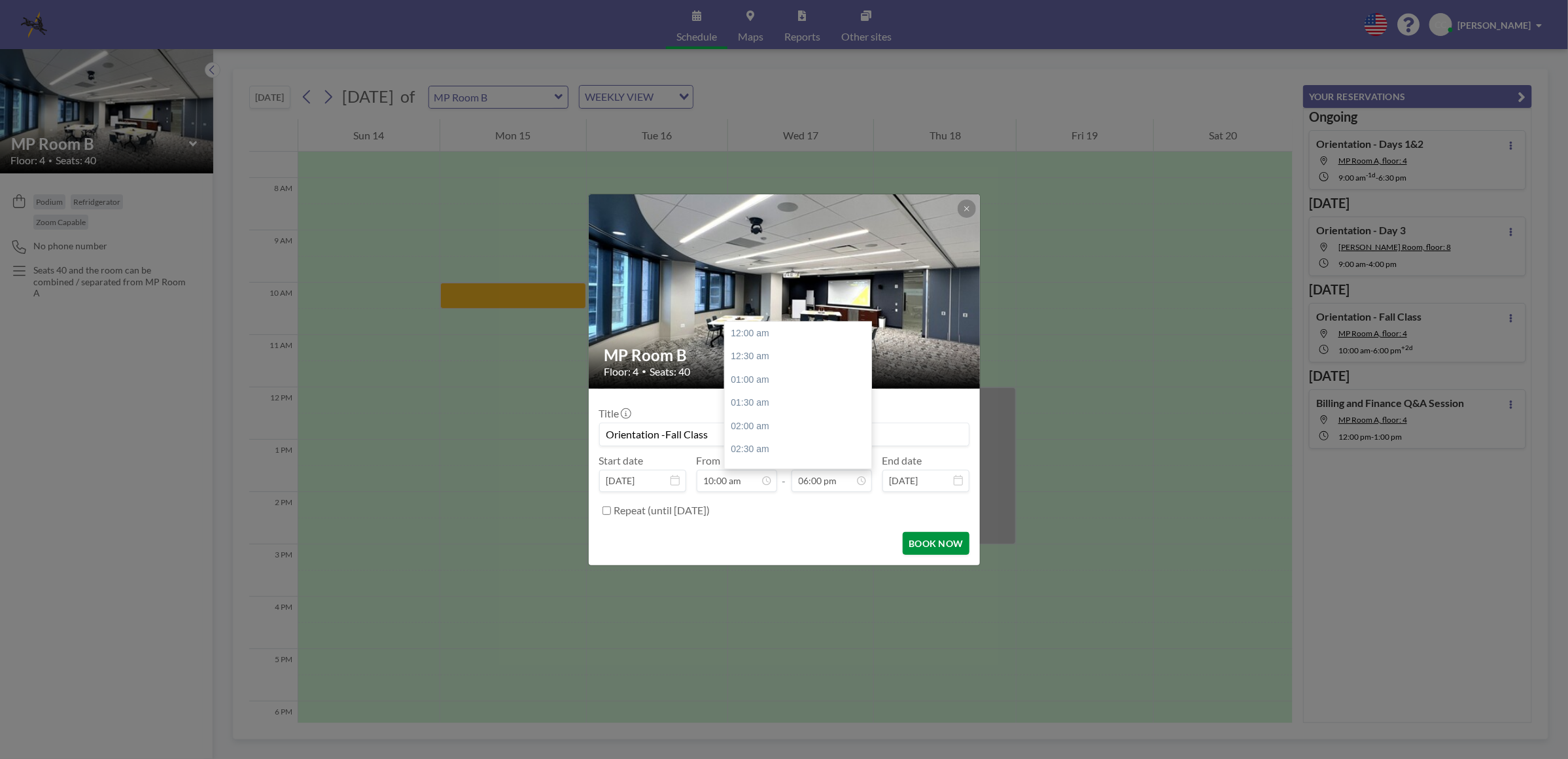
scroll to position [837, 0]
click at [934, 543] on button "BOOK NOW" at bounding box center [936, 543] width 66 height 23
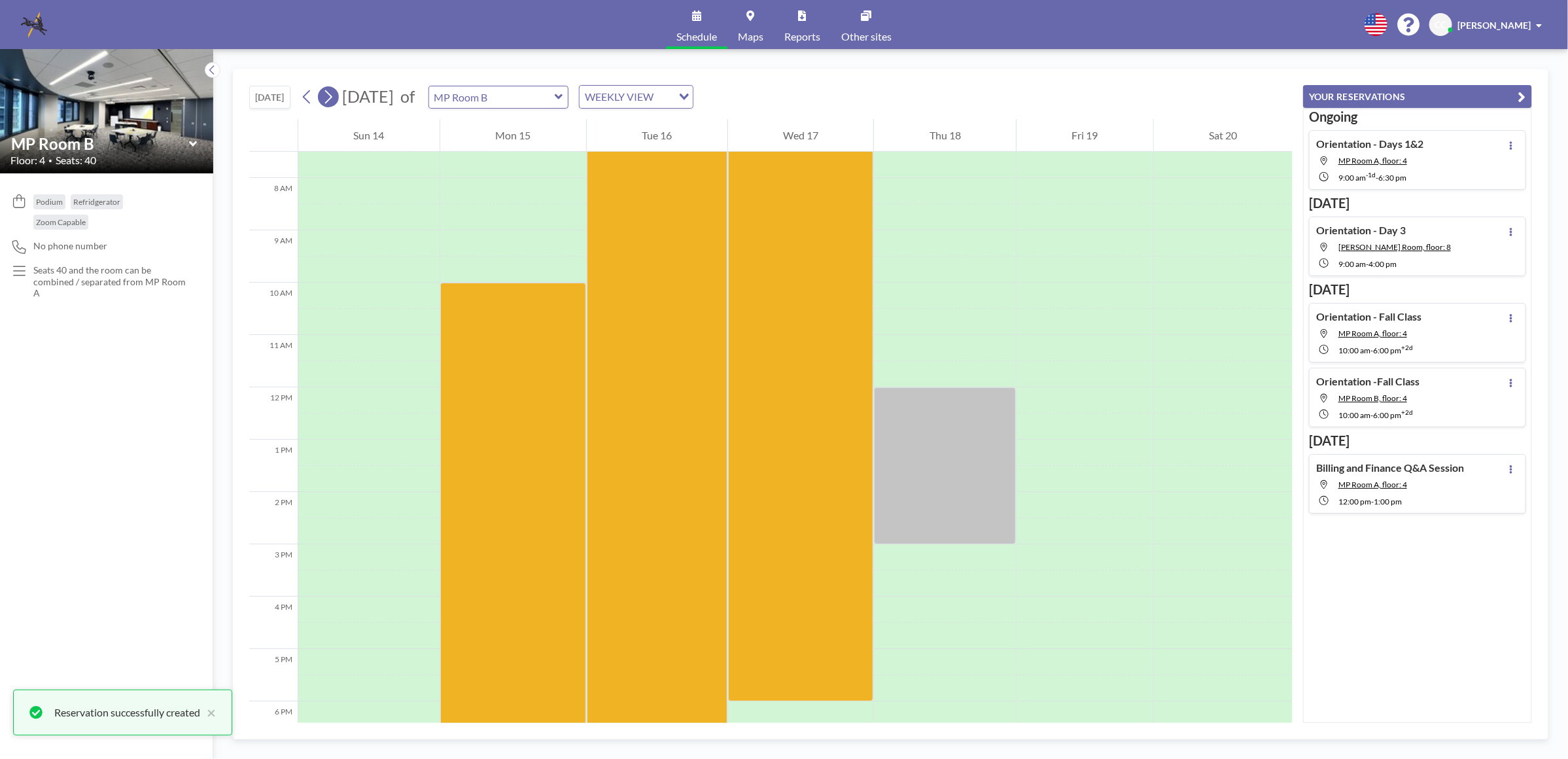
click at [338, 104] on button at bounding box center [328, 97] width 21 height 21
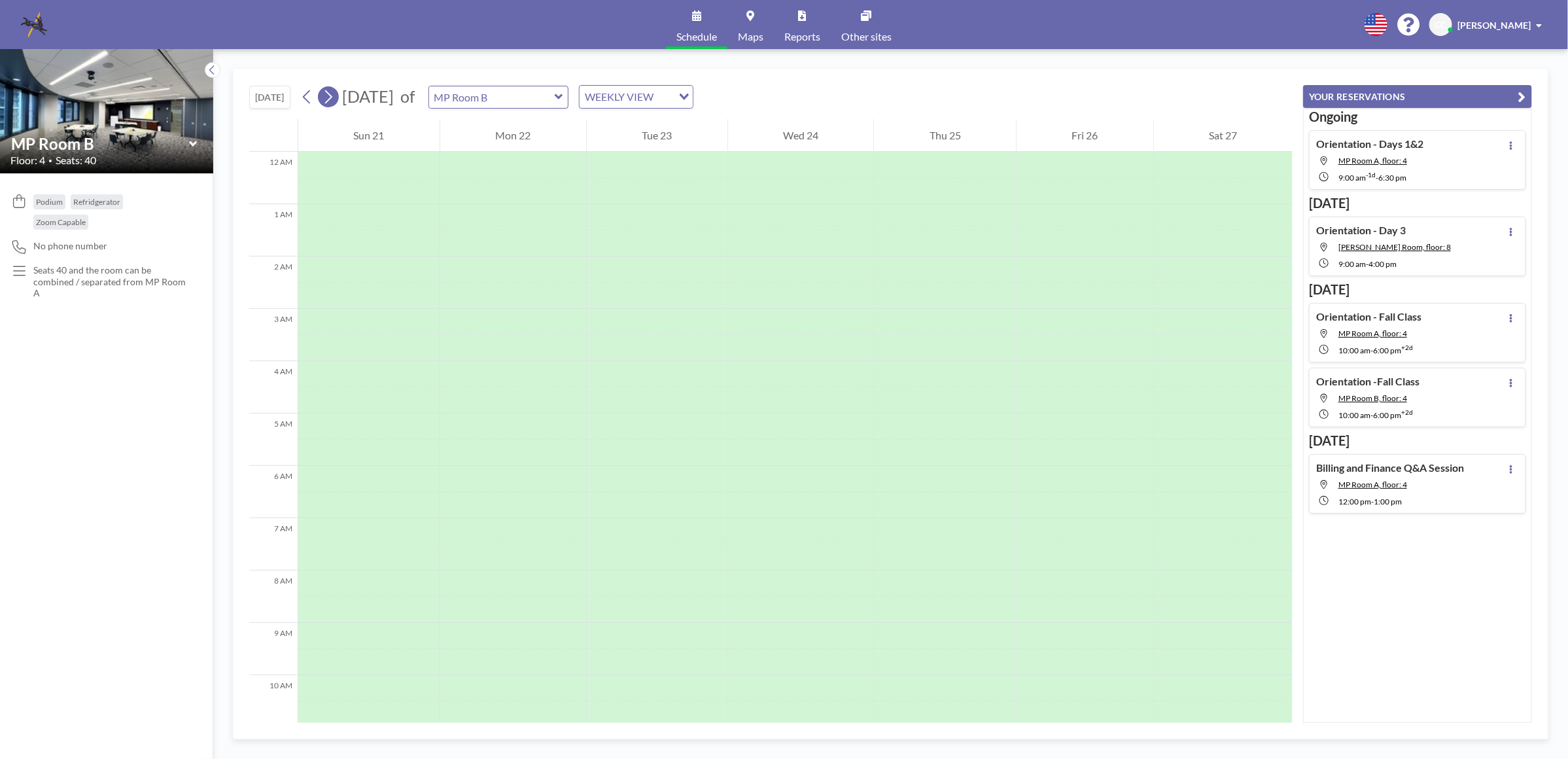
scroll to position [393, 0]
click at [625, 293] on div at bounding box center [657, 295] width 141 height 26
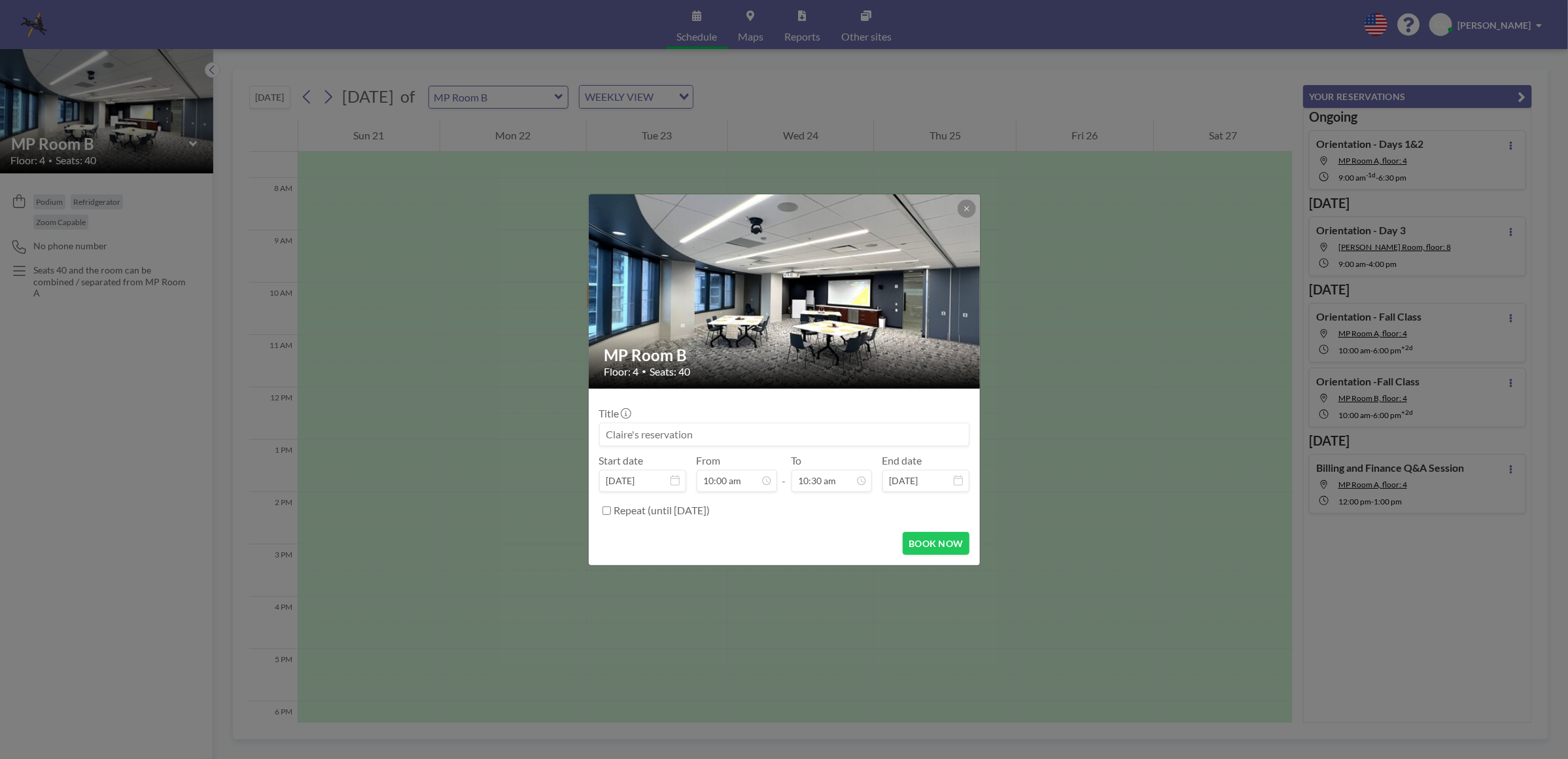
click at [648, 433] on input at bounding box center [784, 434] width 369 height 22
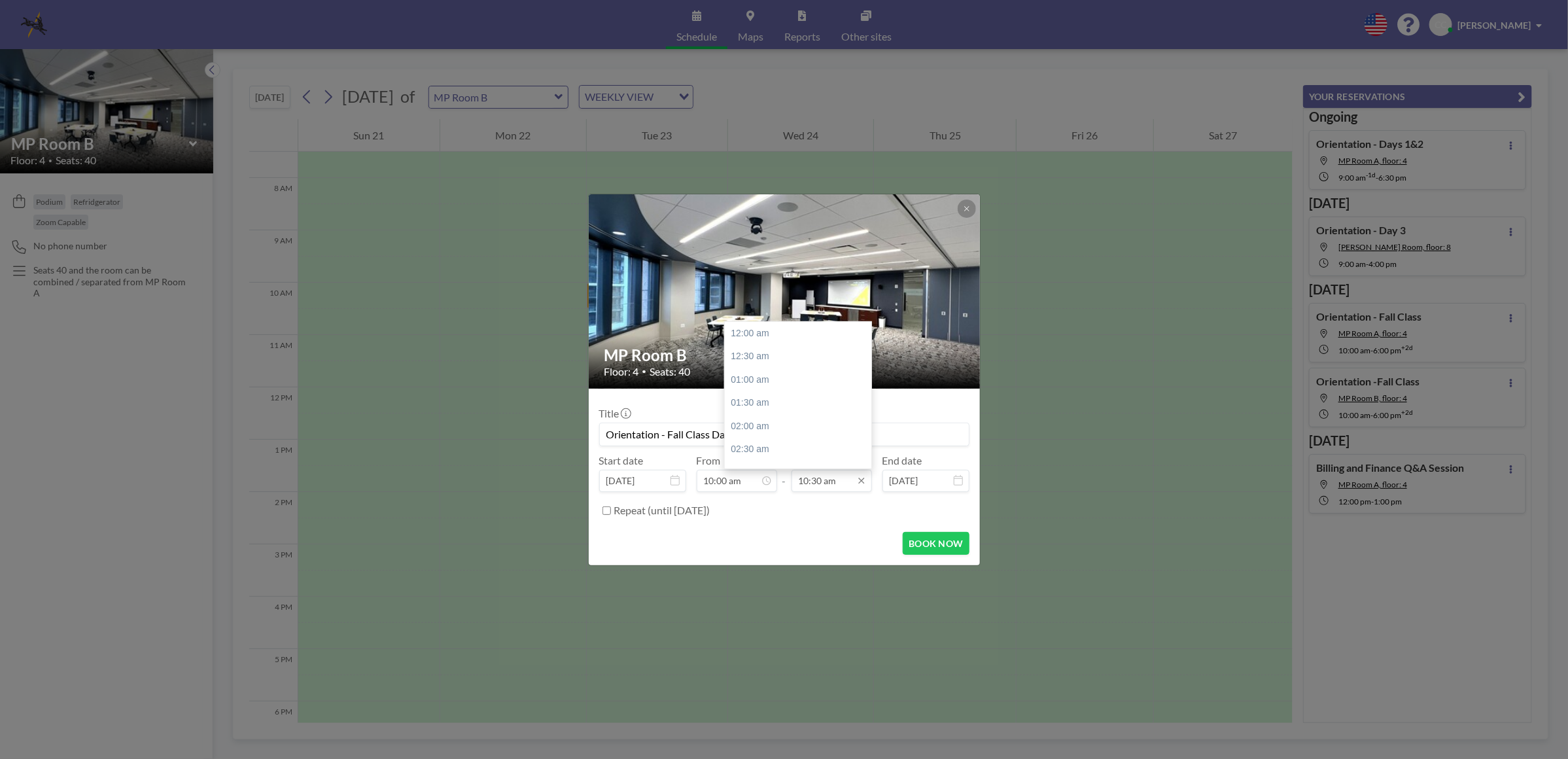
scroll to position [489, 0]
type input "Orientation - Fall Class Day 3"
click at [849, 482] on input "10:30 am" at bounding box center [831, 481] width 81 height 22
click at [789, 361] on div "06:00 pm" at bounding box center [802, 356] width 154 height 24
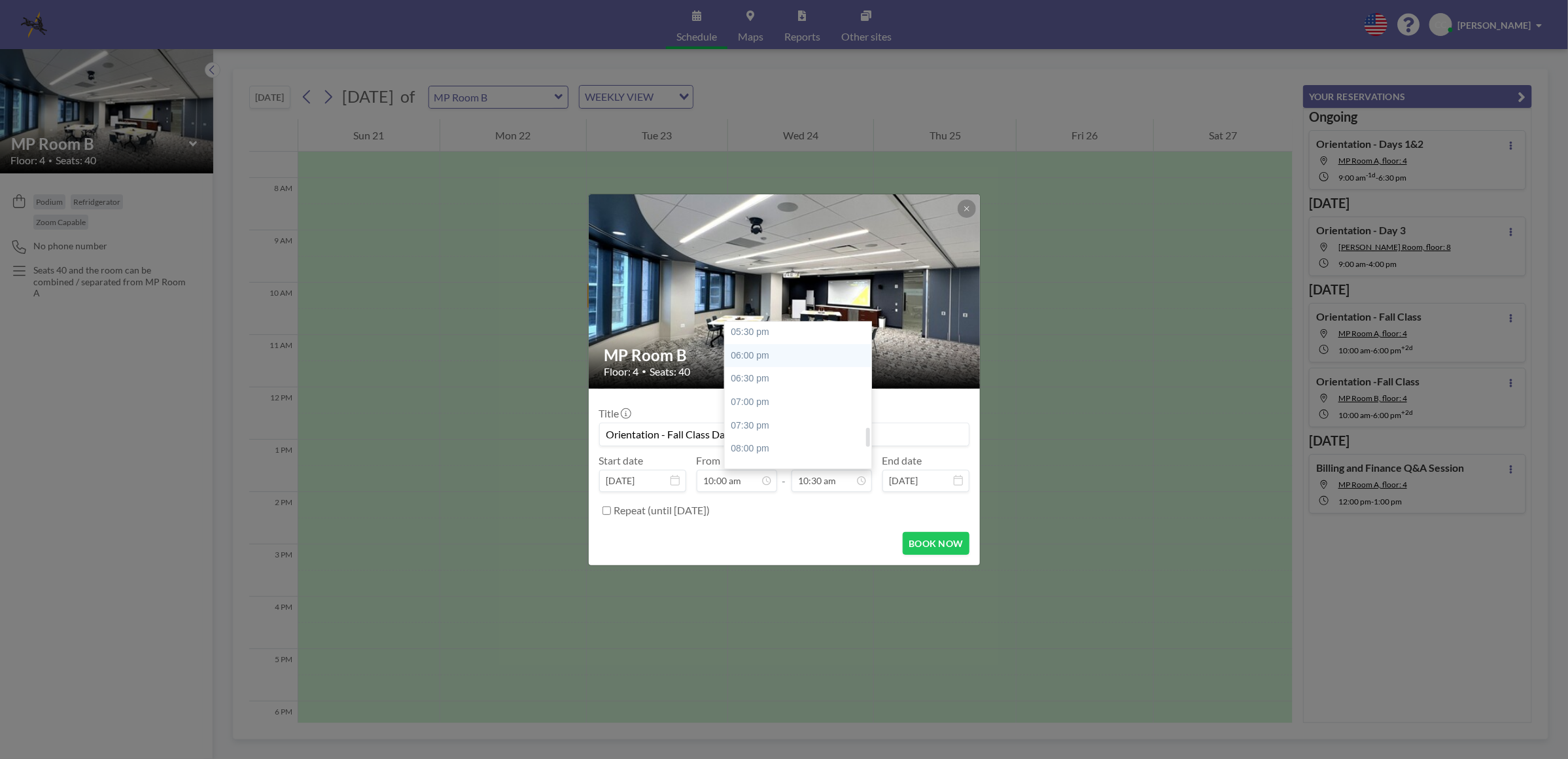
type input "06:00 pm"
click at [807, 524] on form "Title Orientation - Fall Class Day 3 Start date [DATE] From 10:00 am - To 06:00…" at bounding box center [784, 477] width 391 height 176
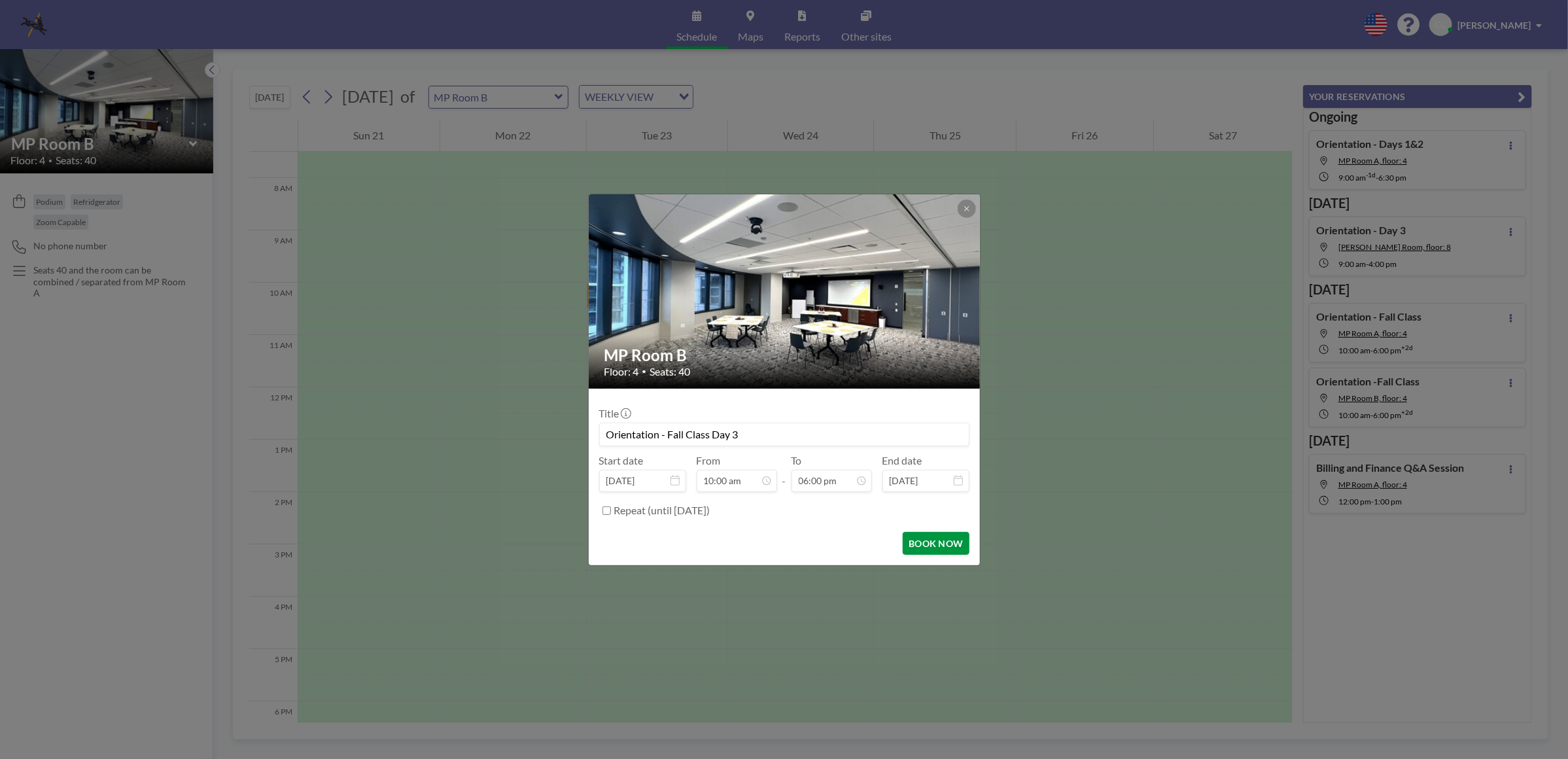
click at [916, 543] on button "BOOK NOW" at bounding box center [936, 543] width 66 height 23
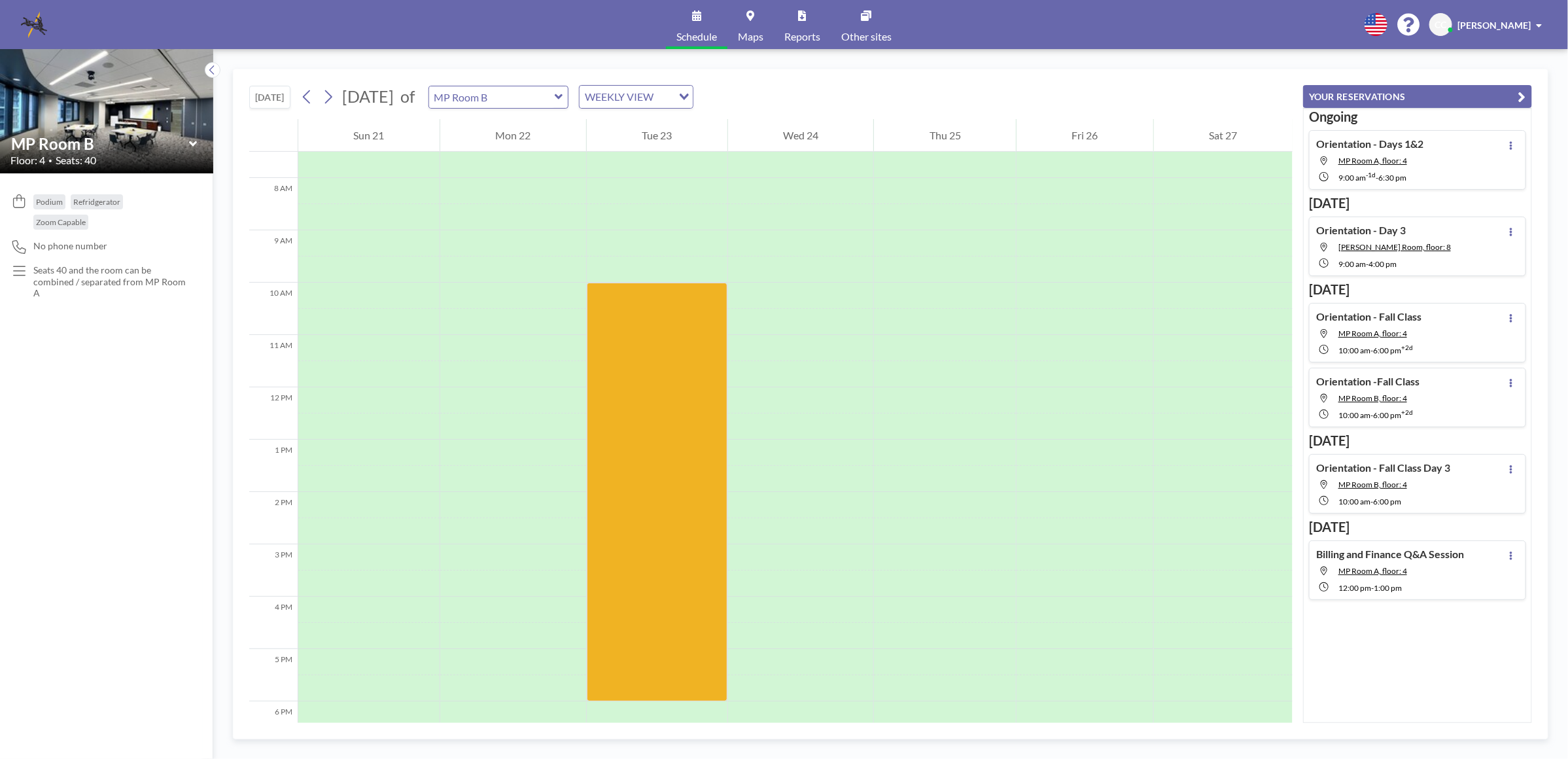
click at [868, 87] on div "[DATE] [DATE] of MP Room B WEEKLY VIEW Loading..." at bounding box center [771, 94] width 1043 height 50
